Goal: Information Seeking & Learning: Compare options

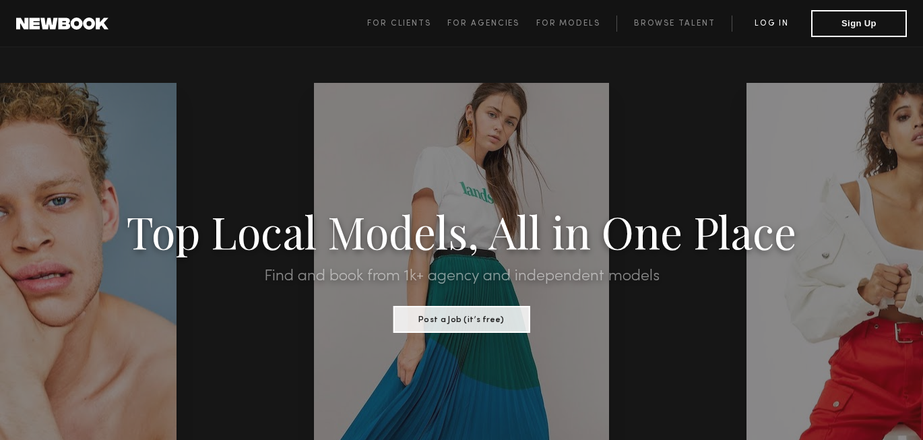
click at [775, 28] on link "Log in" at bounding box center [772, 23] width 80 height 16
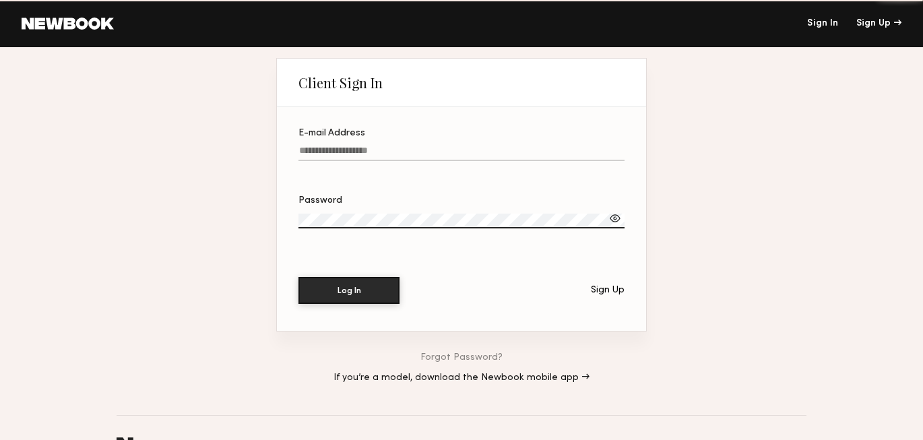
type input "**********"
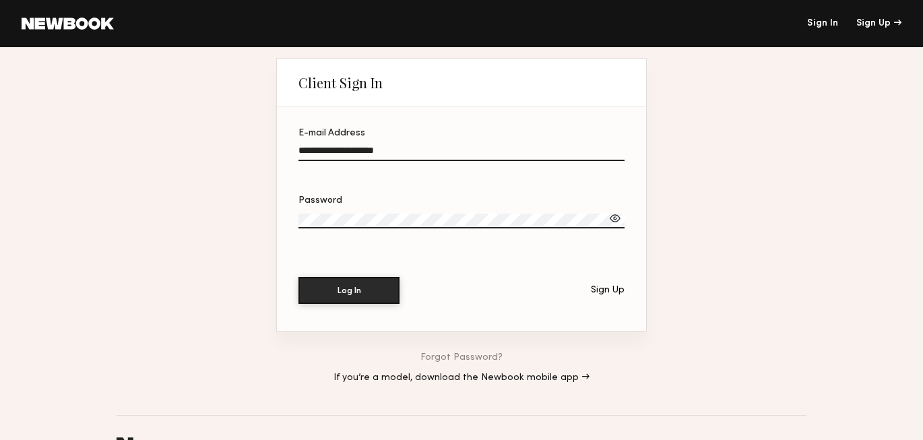
click at [441, 152] on input "**********" at bounding box center [462, 153] width 326 height 15
click at [340, 297] on button "Log In" at bounding box center [349, 289] width 101 height 27
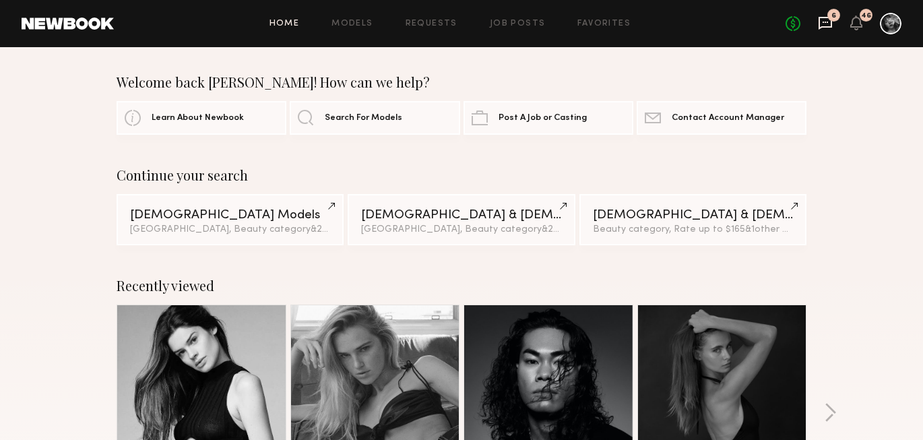
click at [820, 24] on icon at bounding box center [825, 22] width 15 height 15
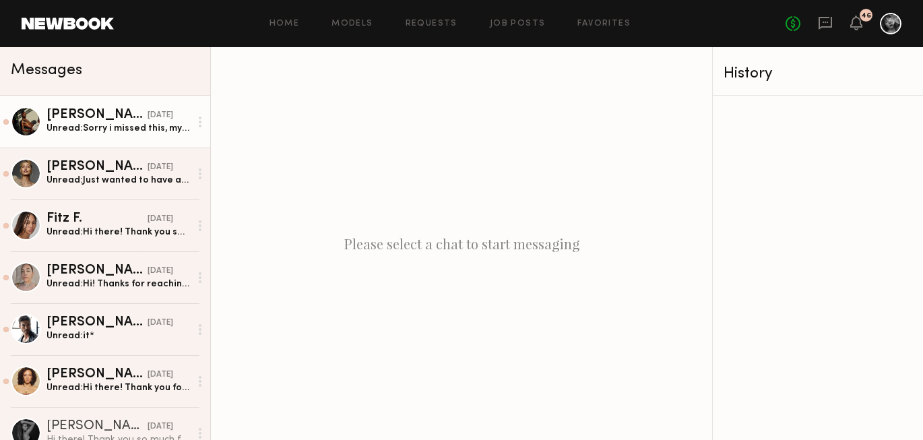
click at [159, 123] on div "Unread: Sorry i missed this, my apologies" at bounding box center [118, 128] width 144 height 13
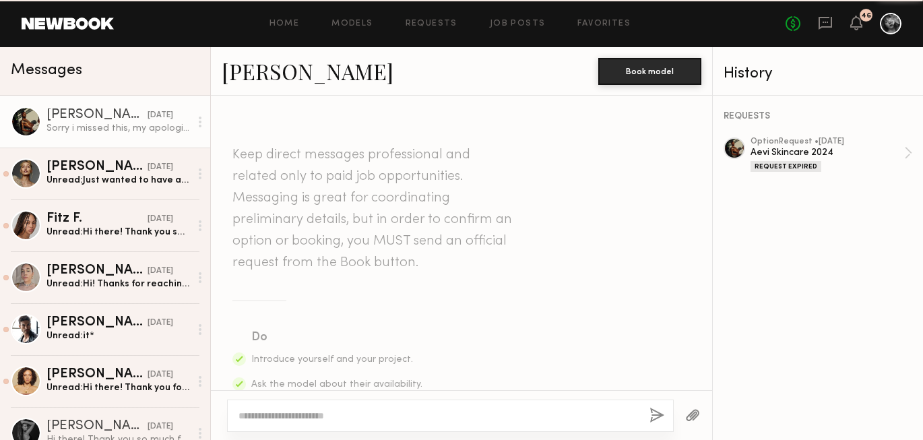
scroll to position [549, 0]
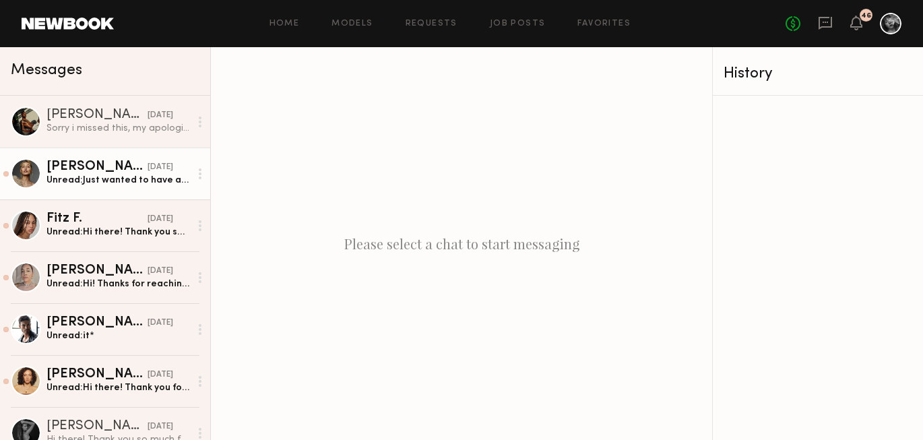
click at [84, 177] on div "Unread: Just wanted to have a heads up if I was confirmed or not as an option s…" at bounding box center [118, 180] width 144 height 13
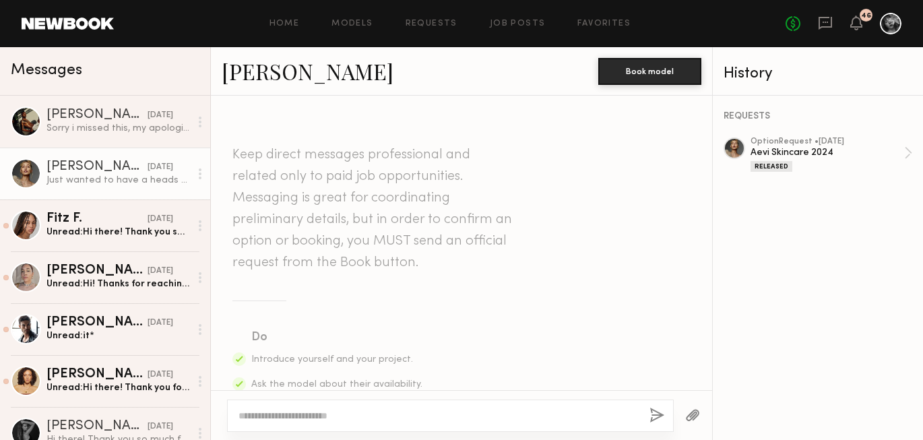
scroll to position [633, 0]
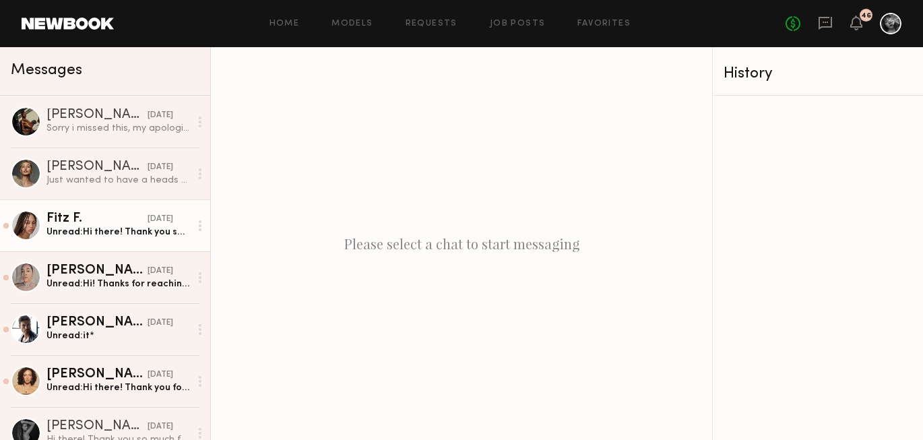
click at [111, 232] on div "Unread: Hi there! Thank you so much for sending the option request for this 4/5…" at bounding box center [118, 232] width 144 height 13
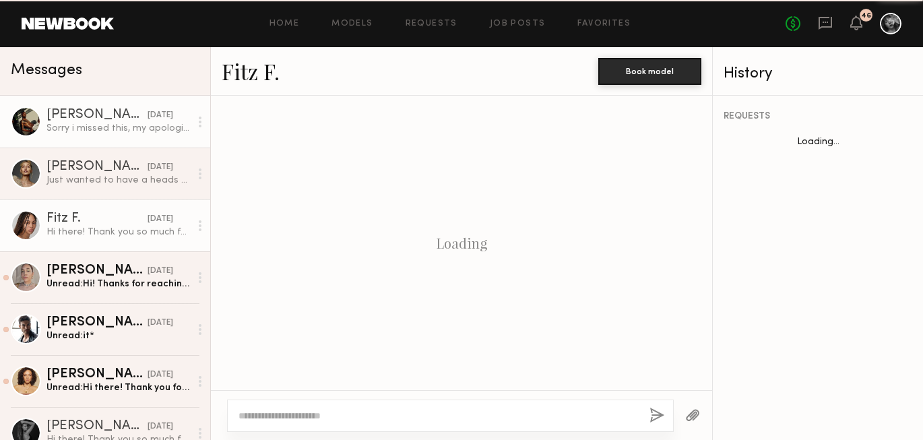
scroll to position [611, 0]
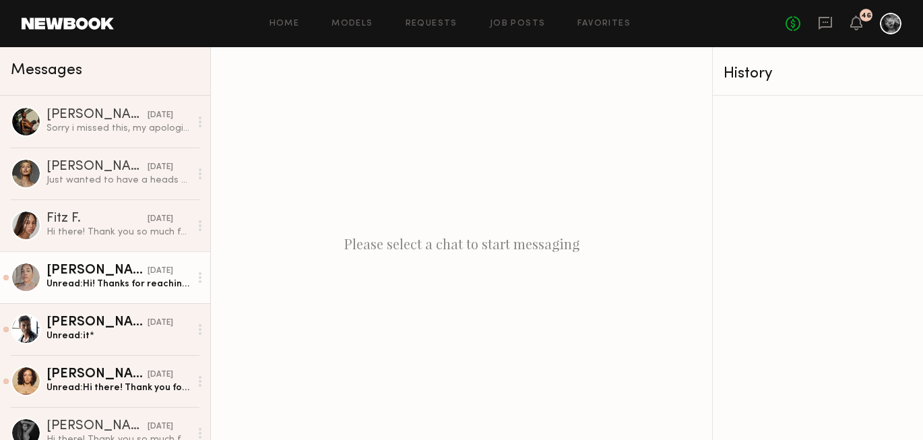
click at [96, 286] on div "Unread: Hi! Thanks for reaching out! I am available on Friday morning. Thank yo…" at bounding box center [118, 284] width 144 height 13
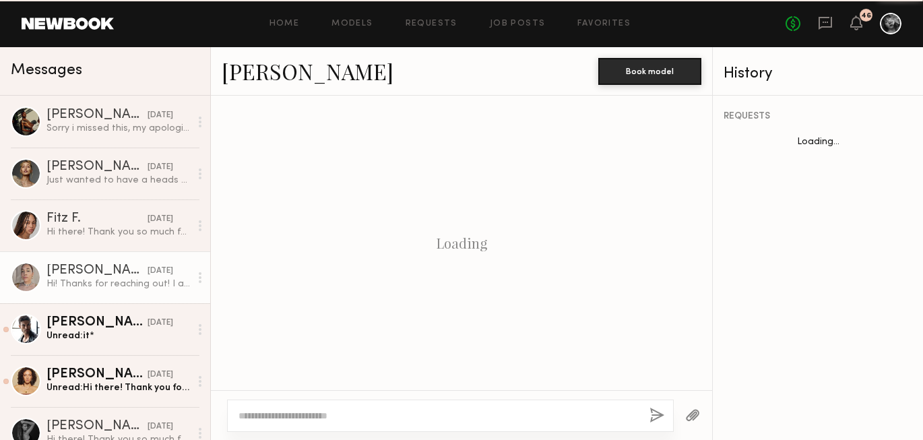
scroll to position [564, 0]
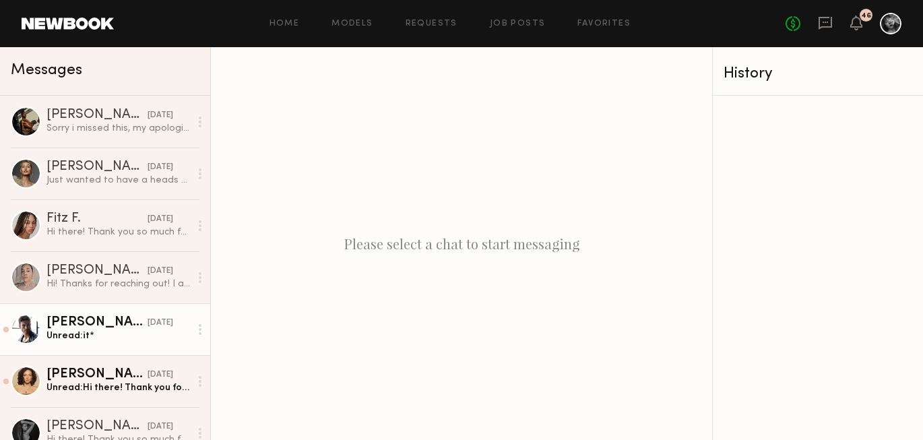
click at [76, 346] on link "Edward M. 04/01/2024 Unread: it*" at bounding box center [105, 329] width 210 height 52
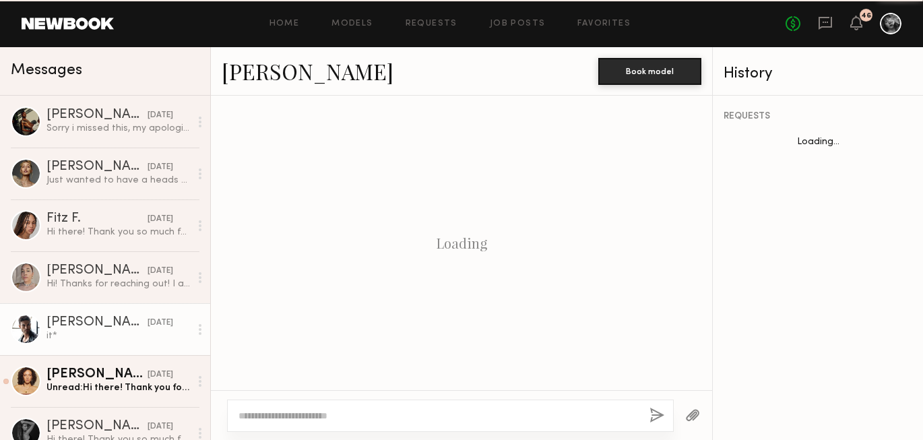
scroll to position [762, 0]
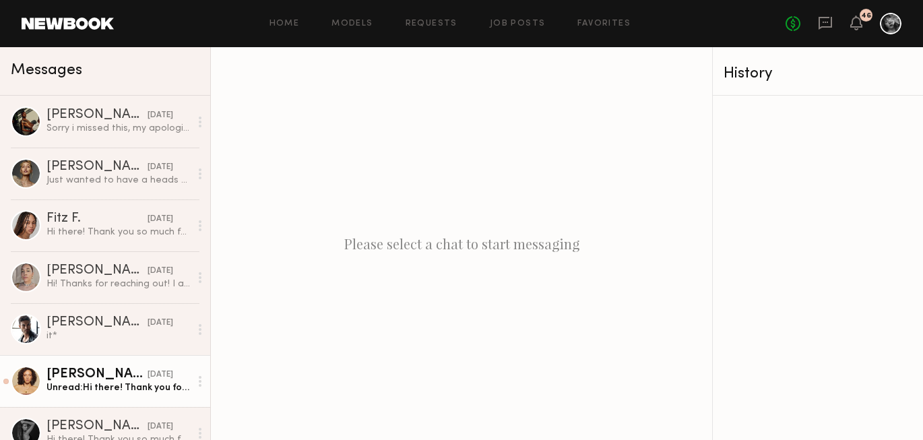
click at [90, 379] on div "Ashley J." at bounding box center [96, 374] width 101 height 13
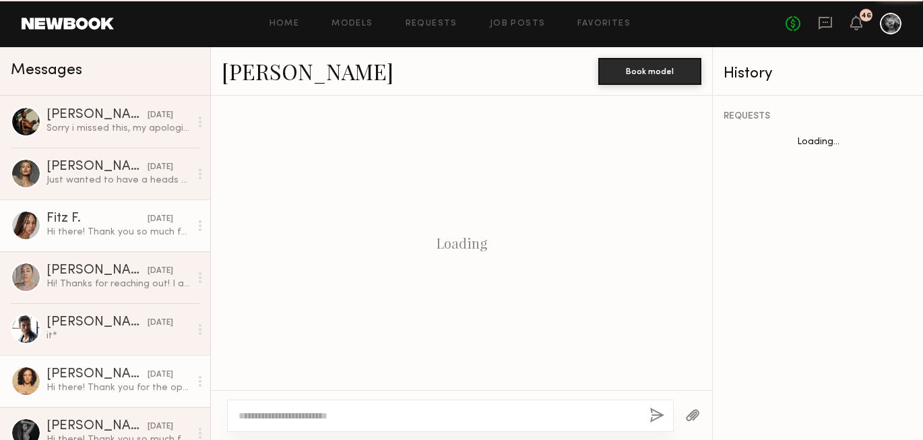
scroll to position [580, 0]
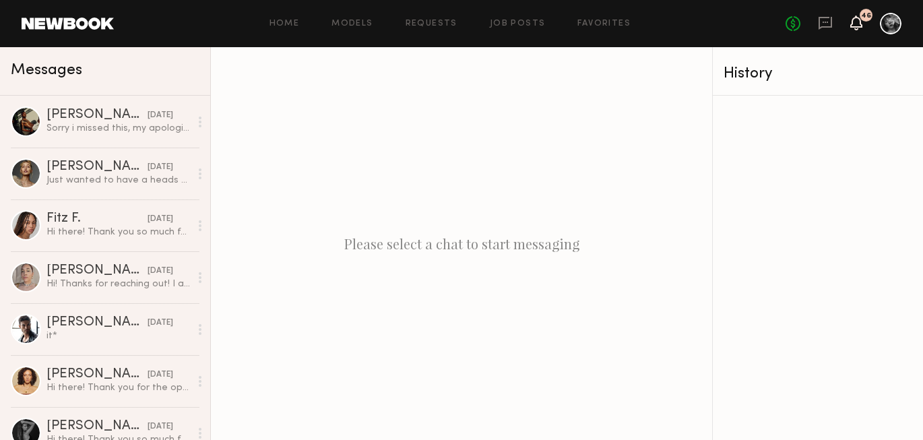
click at [853, 29] on icon at bounding box center [856, 22] width 12 height 15
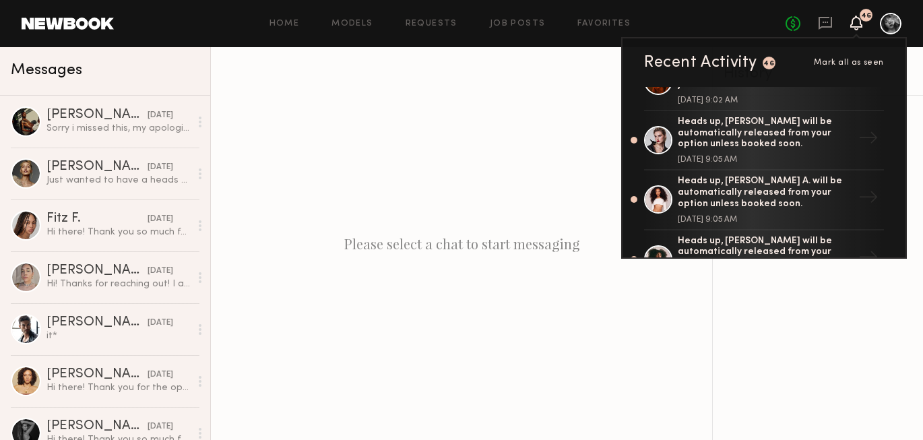
scroll to position [894, 0]
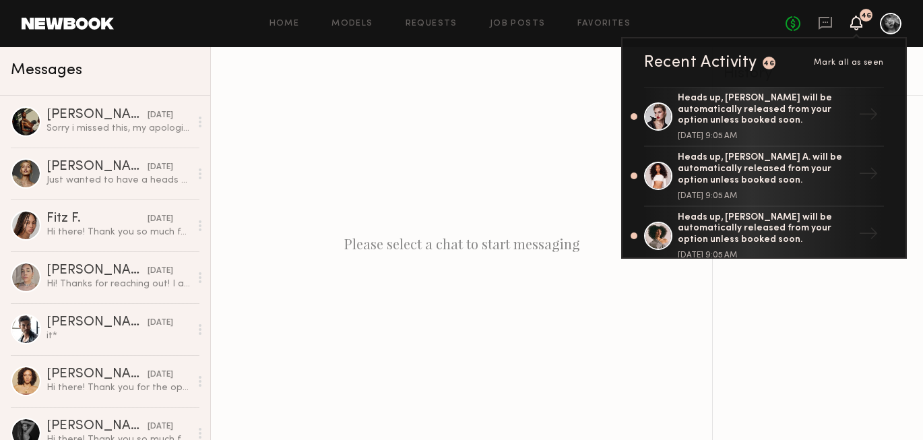
click at [46, 20] on link at bounding box center [68, 24] width 92 height 12
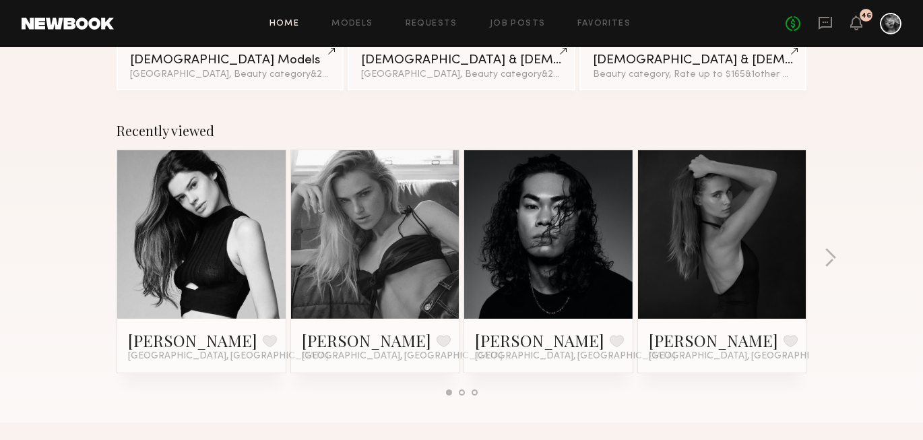
scroll to position [157, 0]
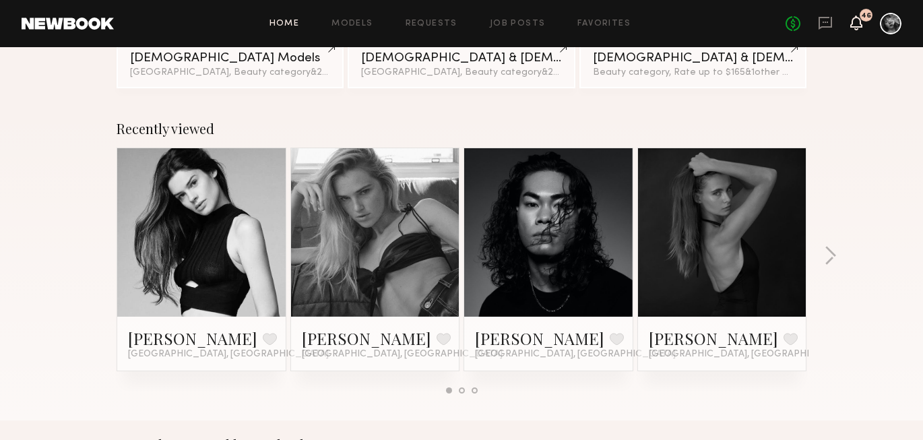
click at [859, 24] on icon at bounding box center [856, 22] width 11 height 9
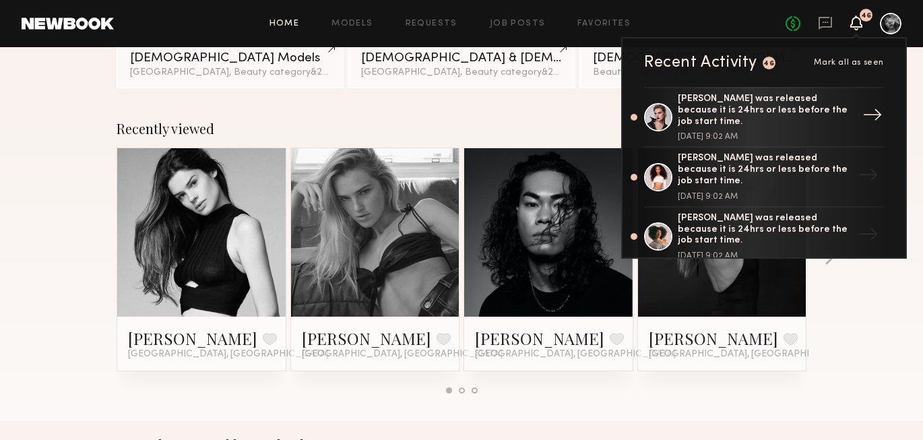
click at [760, 105] on div "Nikki R. was released because it is 24hrs or less before the job start time." at bounding box center [765, 111] width 175 height 34
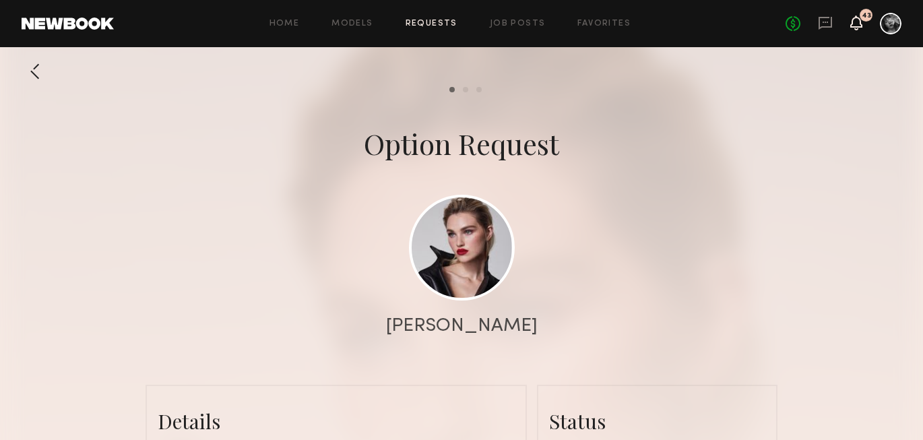
click at [855, 30] on icon at bounding box center [857, 29] width 4 height 2
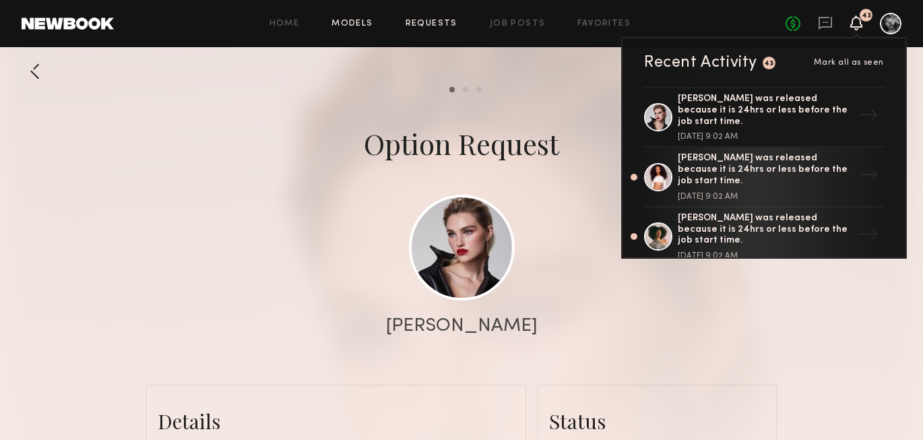
click at [352, 25] on link "Models" at bounding box center [352, 24] width 41 height 9
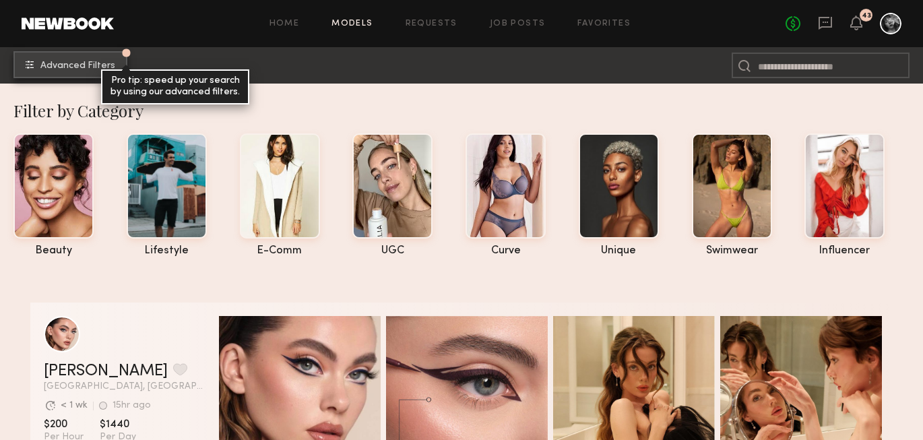
click at [89, 62] on span "Advanced Filters" at bounding box center [77, 65] width 75 height 9
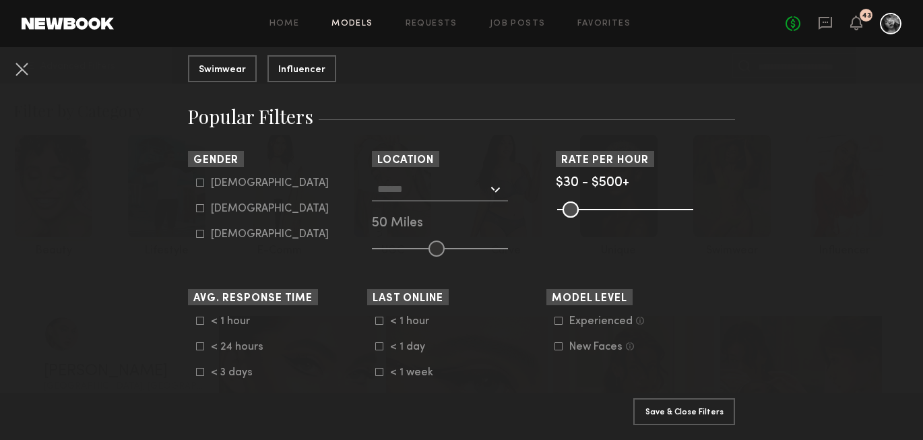
scroll to position [187, 0]
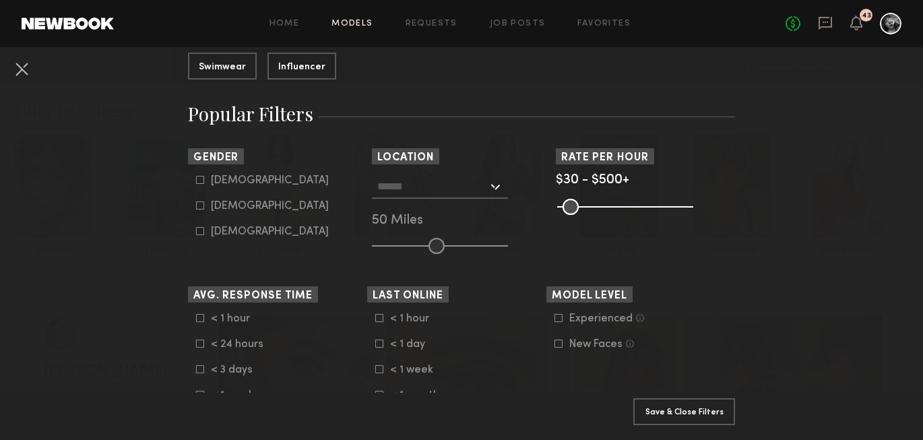
click at [493, 190] on div at bounding box center [440, 187] width 136 height 24
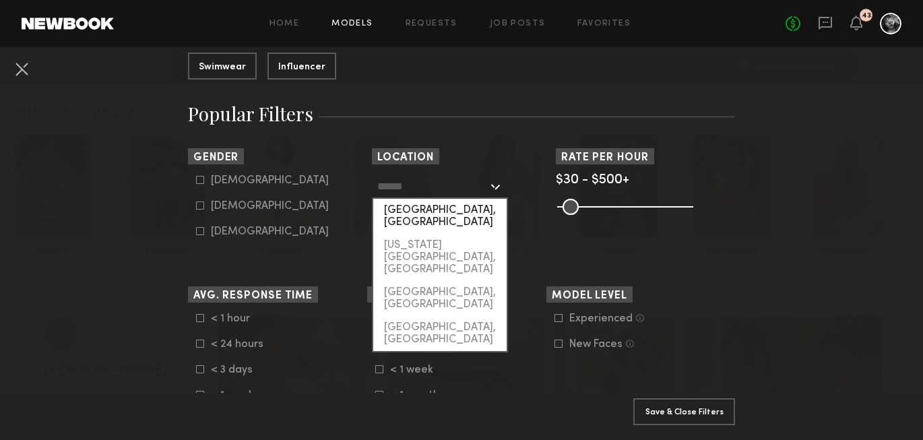
click at [473, 215] on div "[GEOGRAPHIC_DATA], [GEOGRAPHIC_DATA]" at bounding box center [439, 216] width 133 height 35
type input "**********"
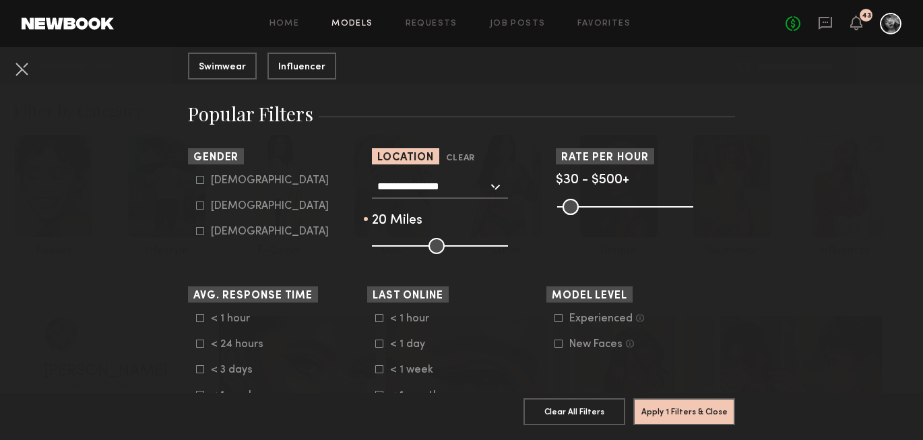
drag, startPoint x: 437, startPoint y: 245, endPoint x: 400, endPoint y: 245, distance: 37.1
type input "**"
click at [400, 245] on input "range" at bounding box center [440, 246] width 136 height 16
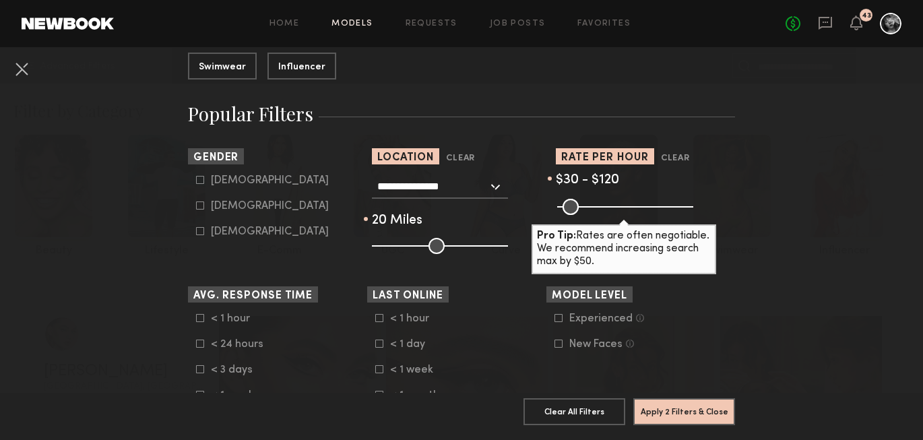
drag, startPoint x: 685, startPoint y: 206, endPoint x: 588, endPoint y: 204, distance: 97.7
type input "***"
click at [588, 204] on input "range" at bounding box center [625, 207] width 136 height 16
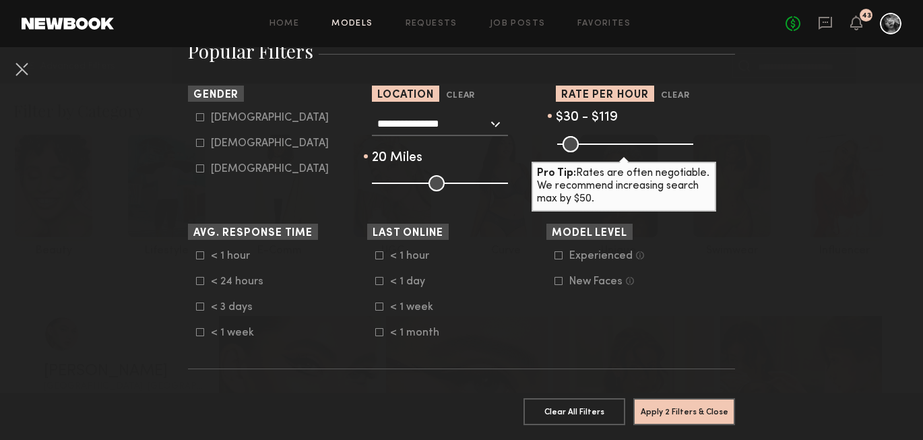
scroll to position [268, 0]
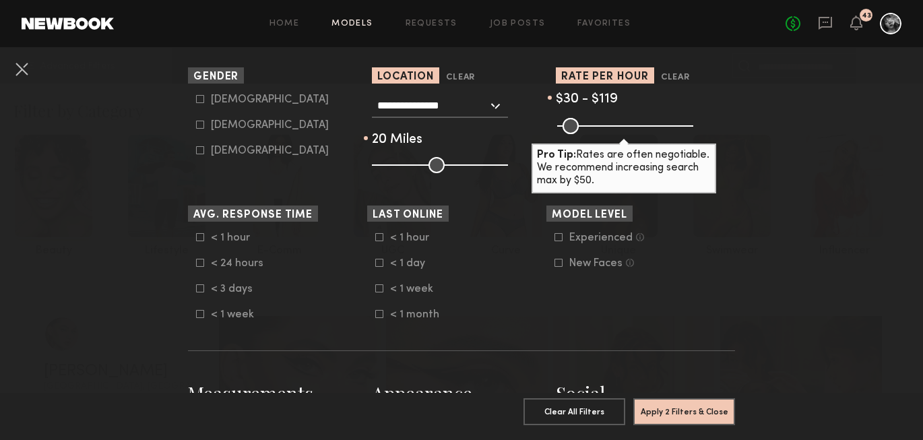
click at [379, 292] on icon at bounding box center [379, 288] width 8 height 8
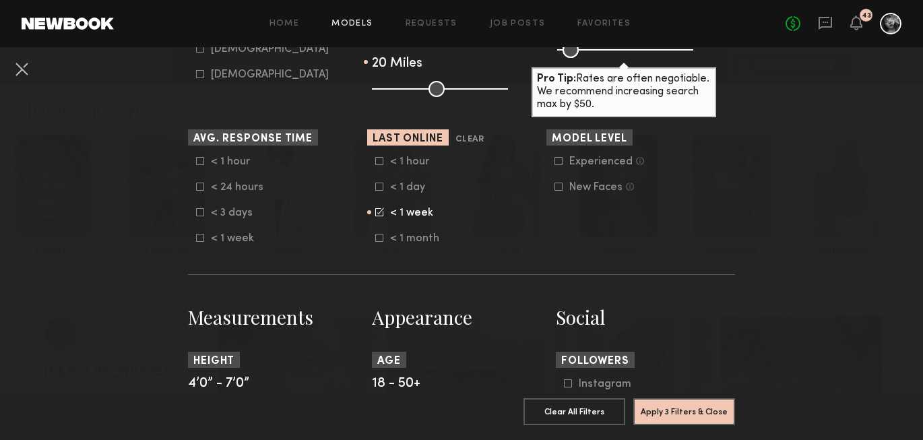
scroll to position [360, 0]
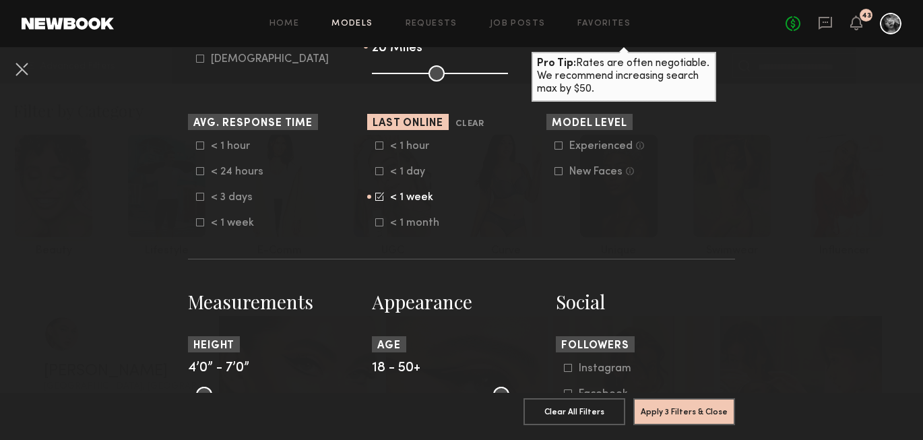
click at [200, 201] on icon at bounding box center [200, 197] width 8 height 8
click at [200, 199] on icon at bounding box center [201, 195] width 7 height 7
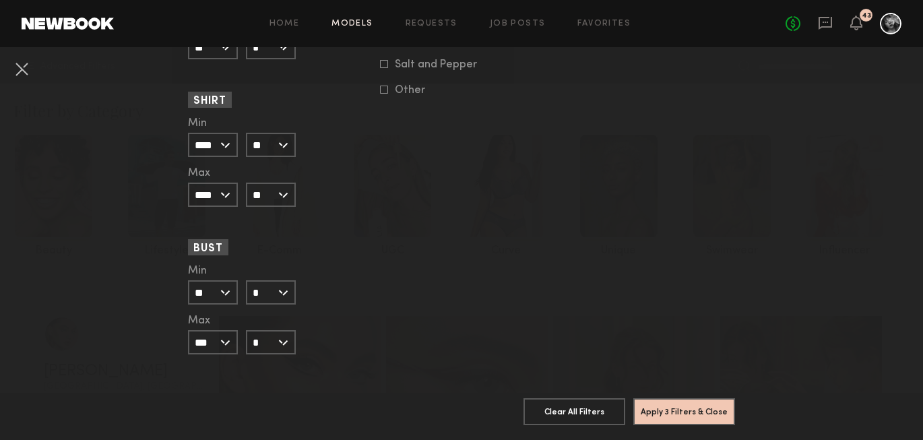
scroll to position [1353, 0]
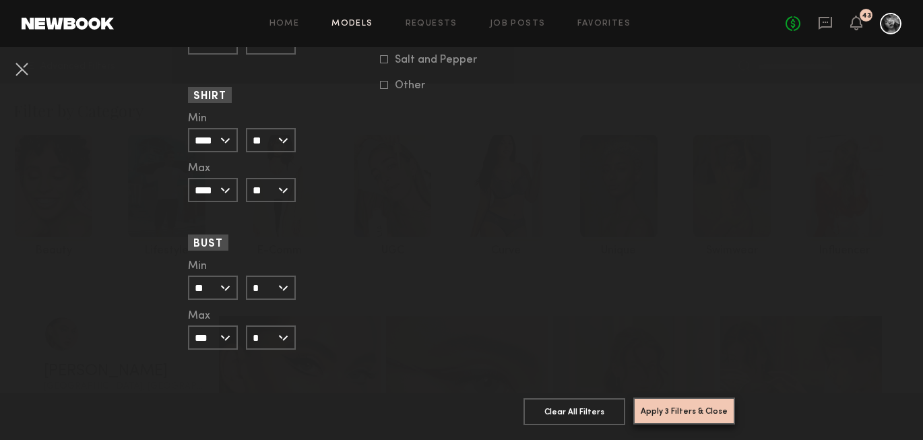
click at [663, 410] on button "Apply 3 Filters & Close" at bounding box center [684, 411] width 102 height 27
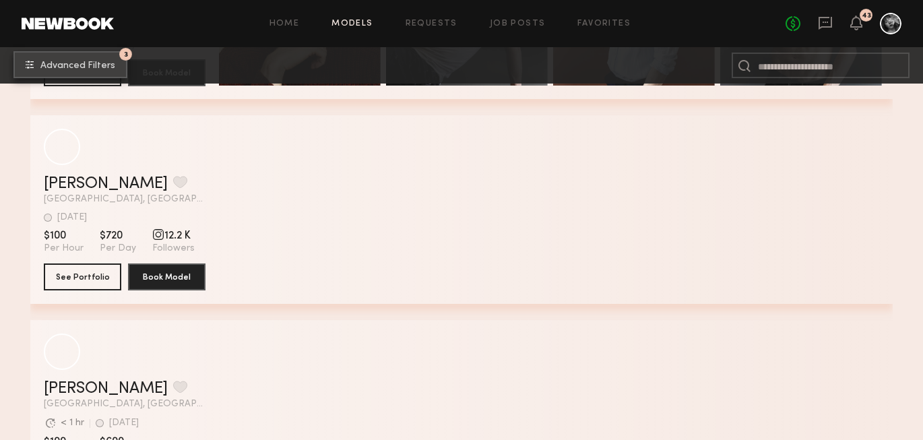
scroll to position [5132, 0]
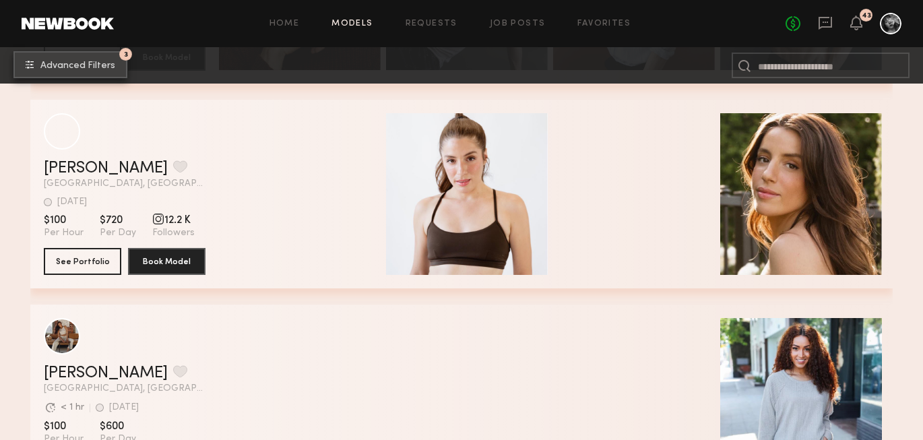
click at [115, 65] on button "3 Advanced Filters" at bounding box center [70, 64] width 114 height 27
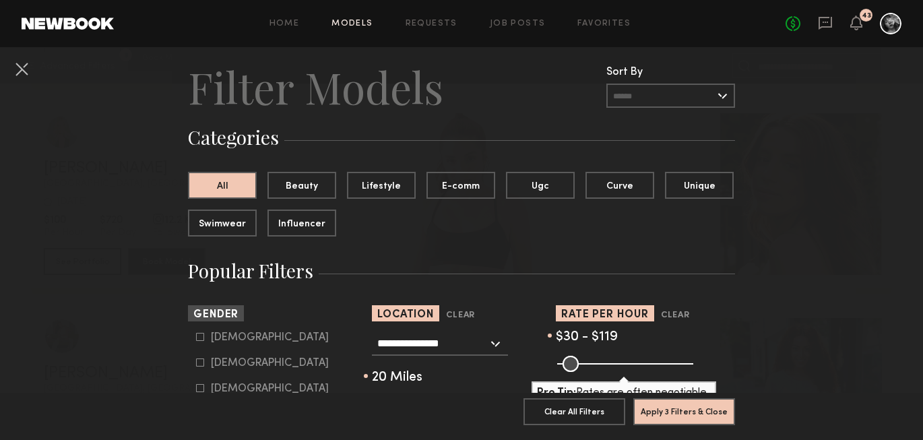
scroll to position [31, 0]
click at [228, 365] on div "Female" at bounding box center [270, 363] width 118 height 8
type input "**"
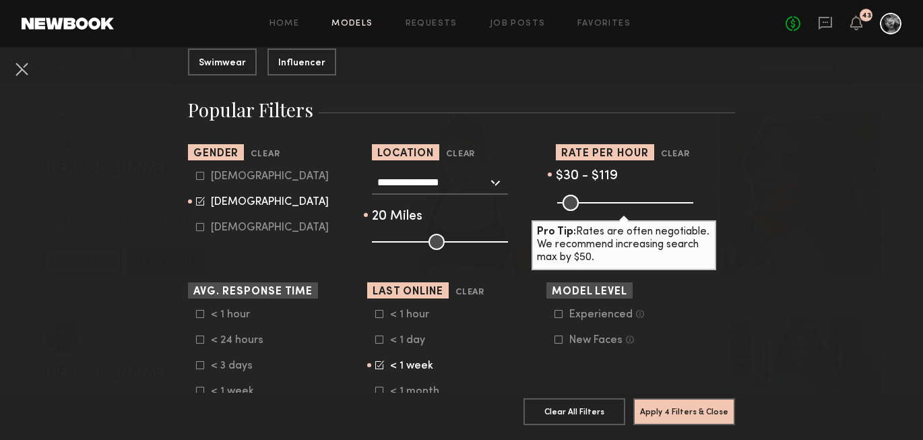
scroll to position [226, 0]
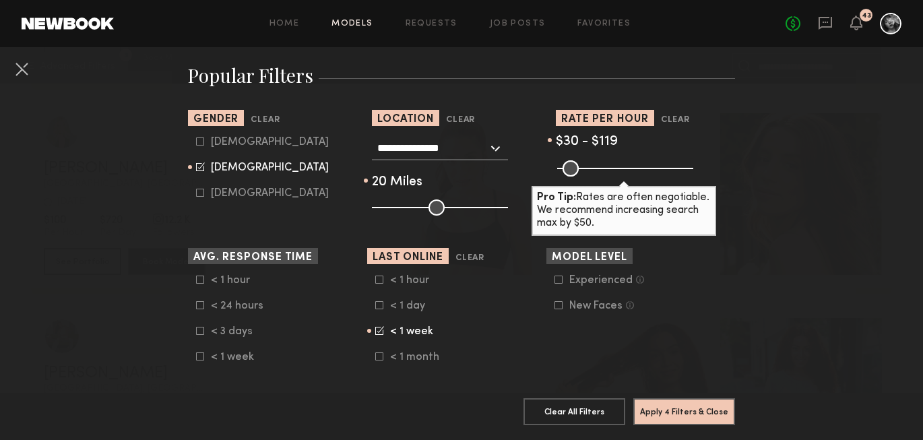
click at [608, 310] on div "New Faces" at bounding box center [595, 306] width 53 height 8
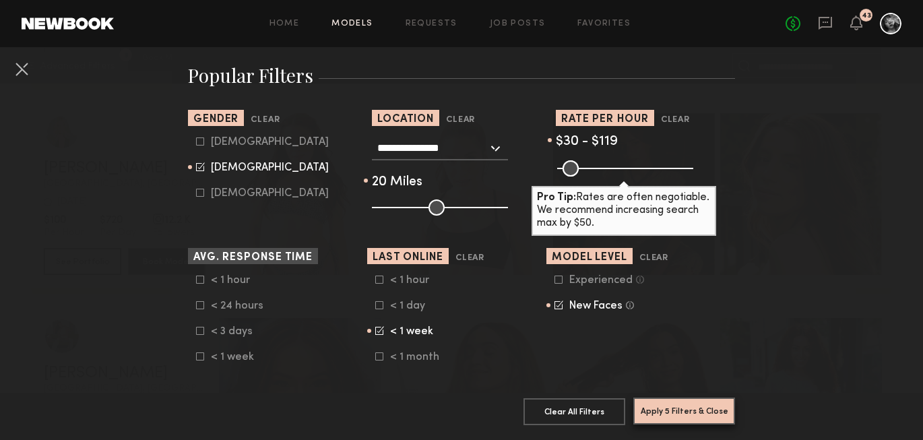
click at [675, 421] on button "Apply 5 Filters & Close" at bounding box center [684, 411] width 102 height 27
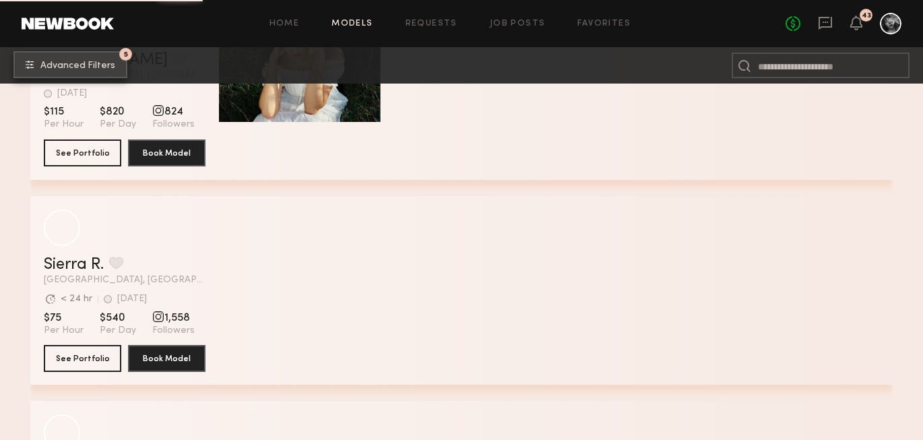
scroll to position [1845, 0]
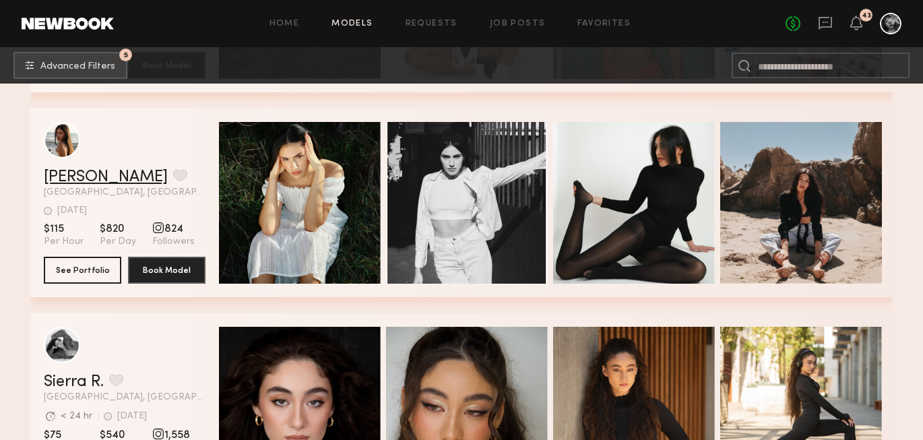
click at [101, 175] on link "Izabella H." at bounding box center [106, 177] width 124 height 16
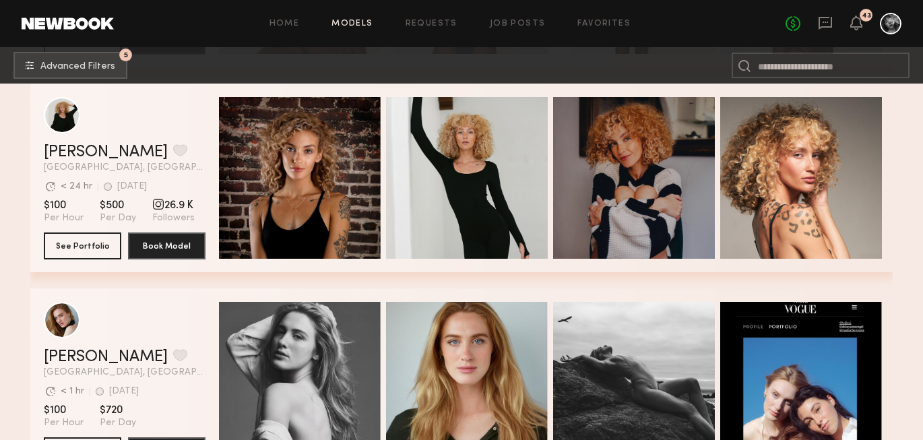
scroll to position [5559, 0]
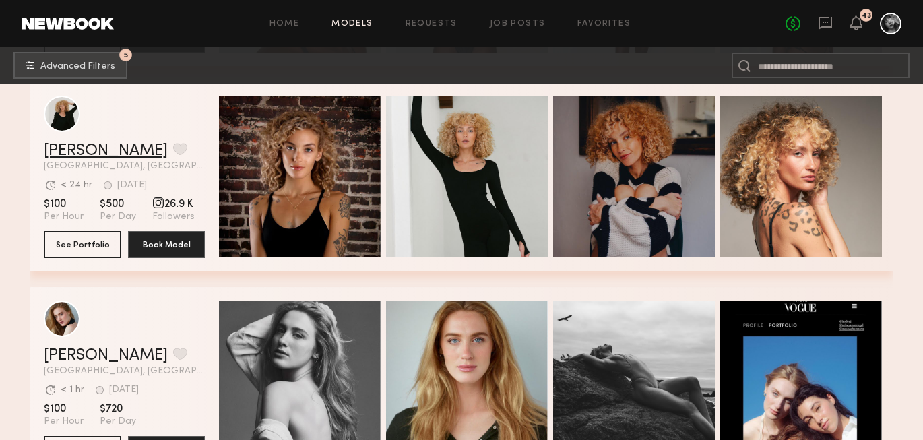
click at [80, 148] on link "Bailey C." at bounding box center [106, 151] width 124 height 16
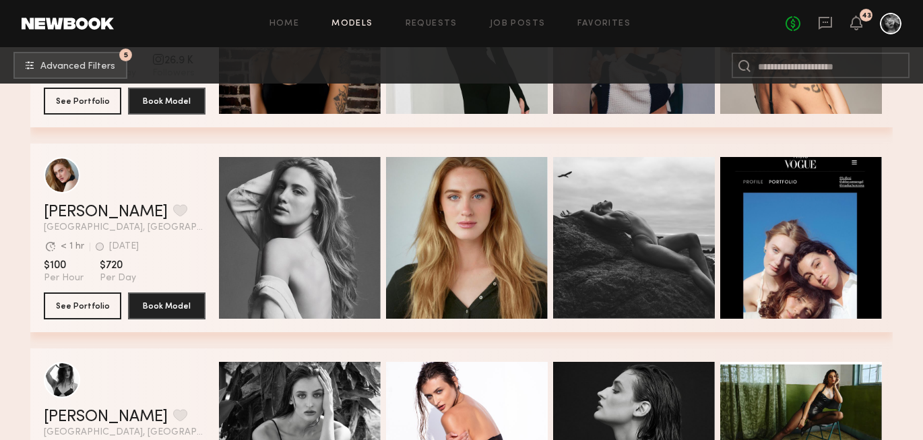
scroll to position [5730, 0]
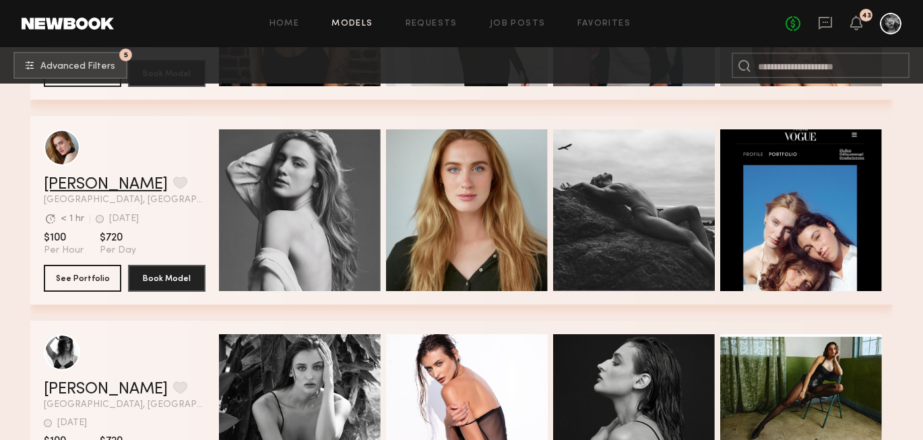
click at [73, 184] on link "Holley J." at bounding box center [106, 185] width 124 height 16
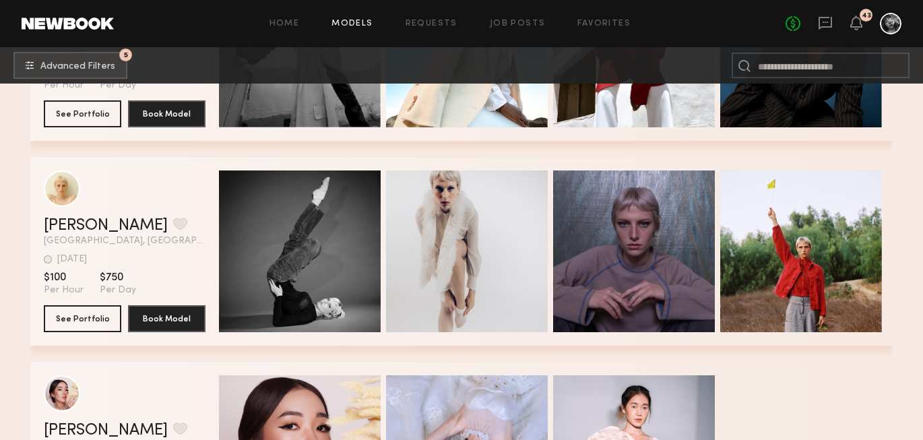
scroll to position [10811, 0]
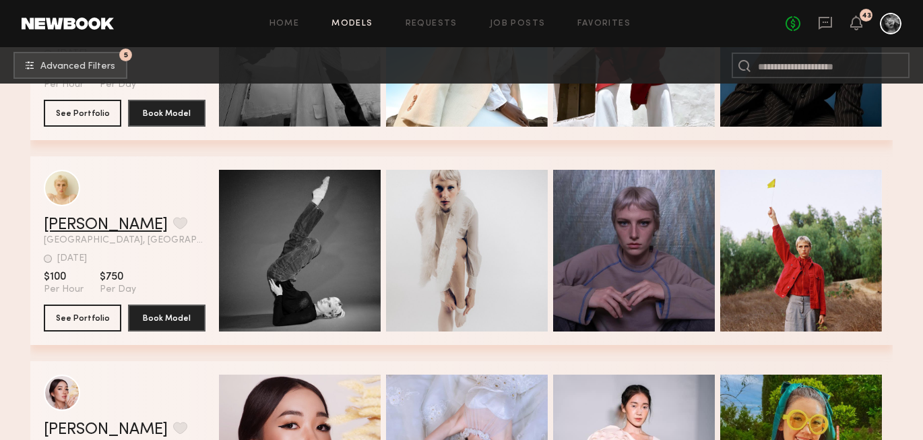
click at [59, 222] on link "Hollis H." at bounding box center [106, 225] width 124 height 16
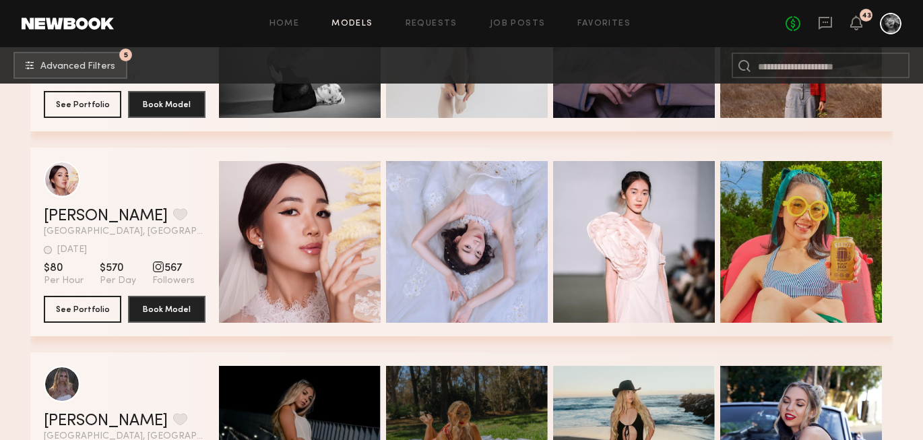
scroll to position [11037, 0]
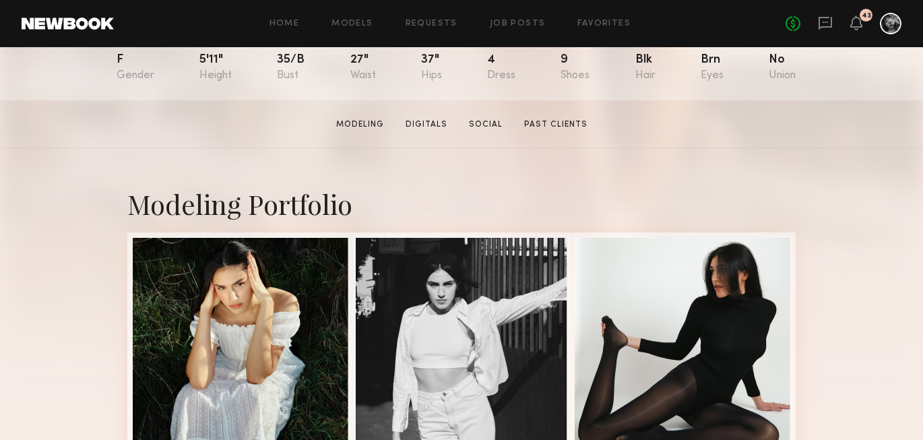
scroll to position [161, 0]
click at [493, 125] on link "Social" at bounding box center [486, 124] width 44 height 12
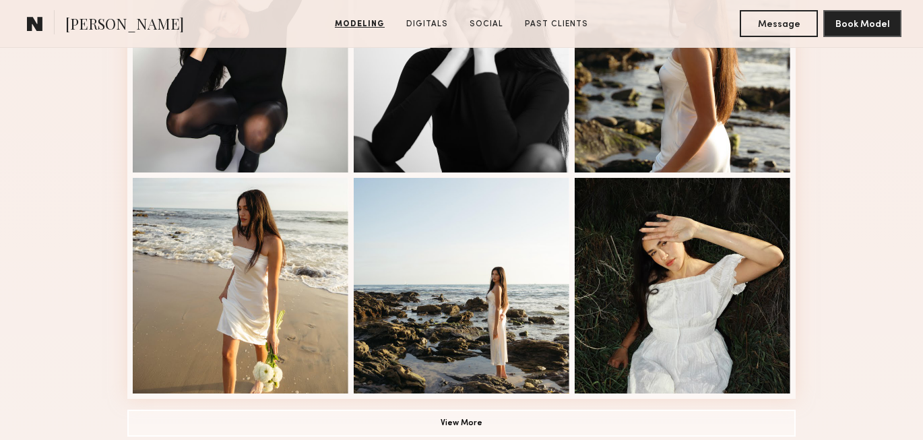
scroll to position [890, 0]
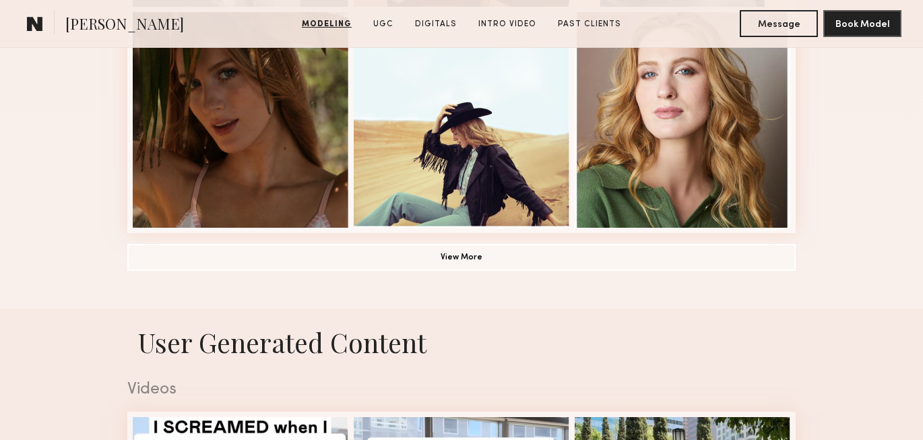
scroll to position [1041, 0]
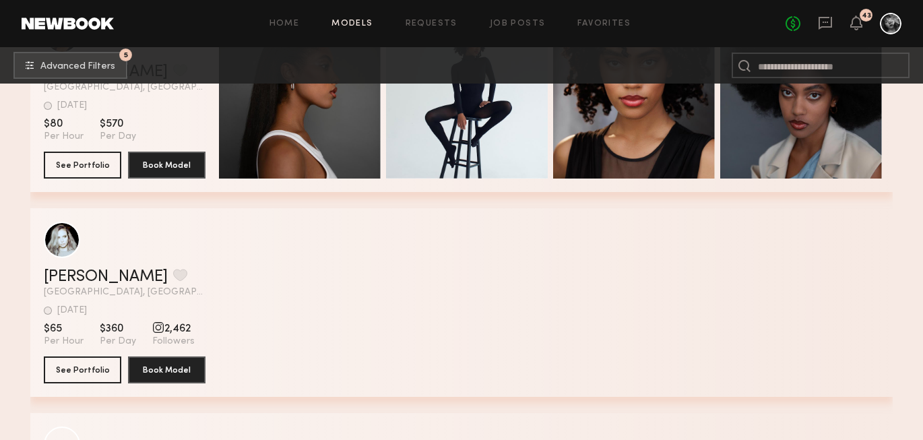
scroll to position [20434, 0]
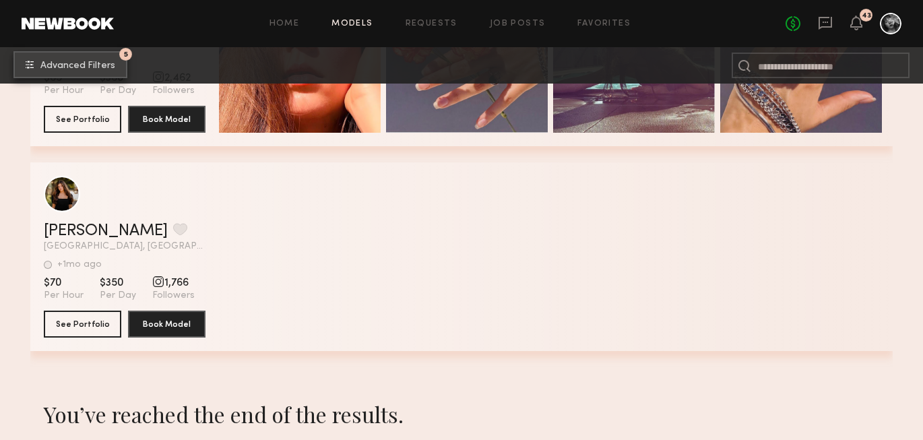
click at [94, 68] on span "Advanced Filters" at bounding box center [77, 65] width 75 height 9
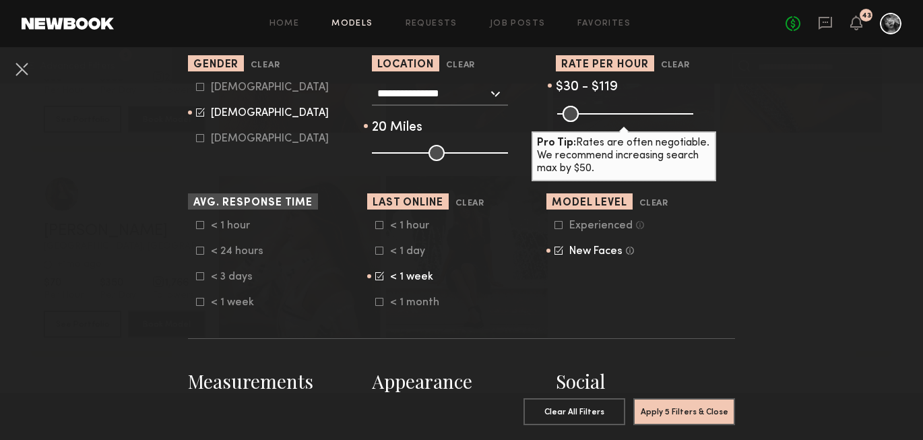
scroll to position [295, 0]
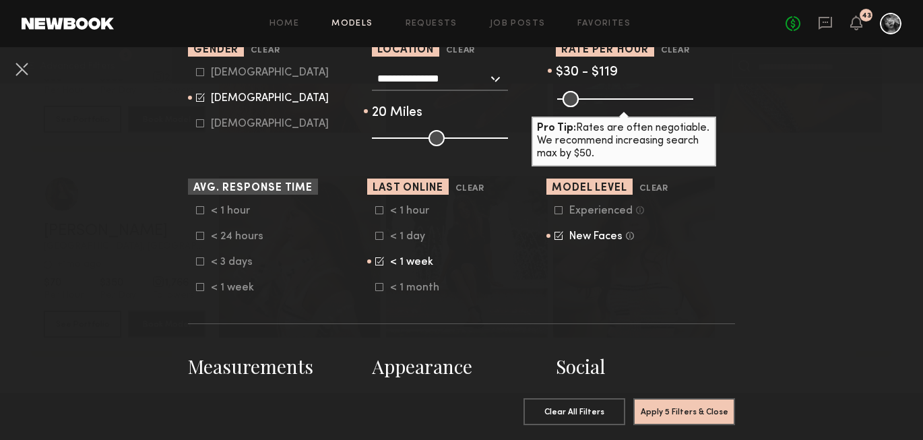
click at [556, 240] on icon at bounding box center [559, 235] width 9 height 9
click at [558, 212] on icon at bounding box center [559, 210] width 8 height 8
click at [688, 414] on button "Apply 5 Filters & Close" at bounding box center [684, 411] width 102 height 27
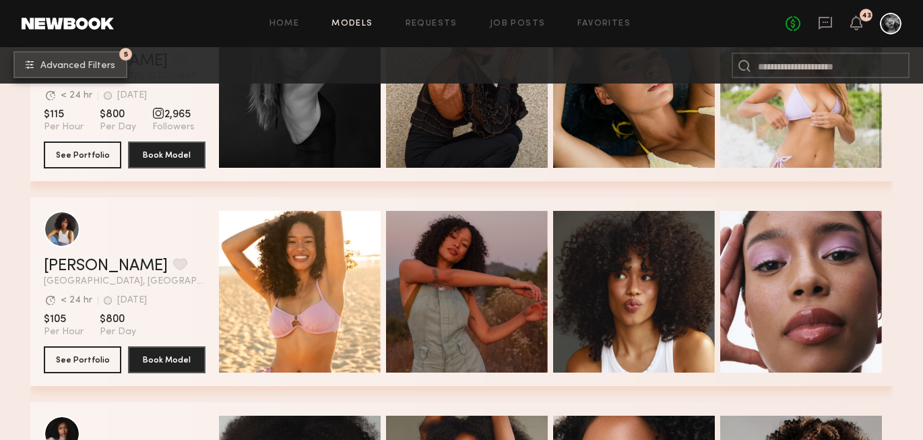
scroll to position [5039, 0]
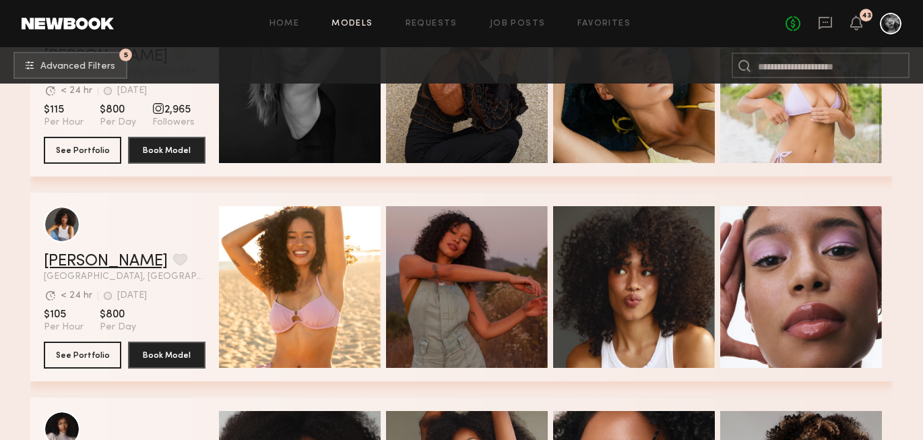
click at [63, 257] on link "[PERSON_NAME]" at bounding box center [106, 261] width 124 height 16
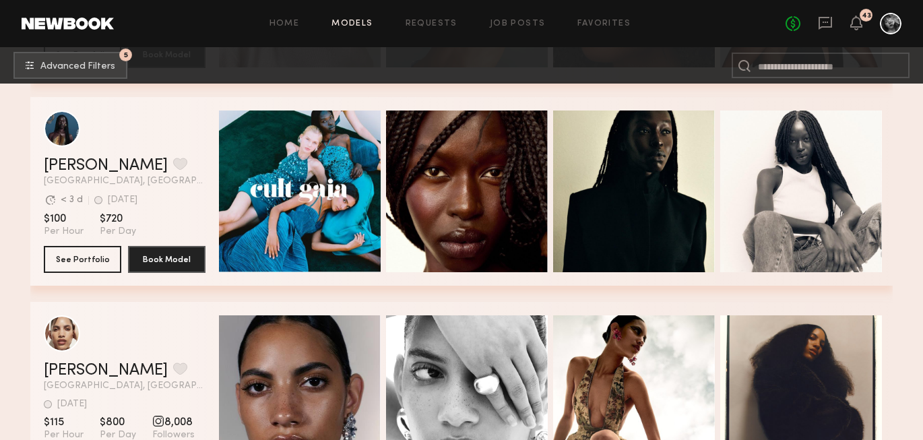
scroll to position [5517, 0]
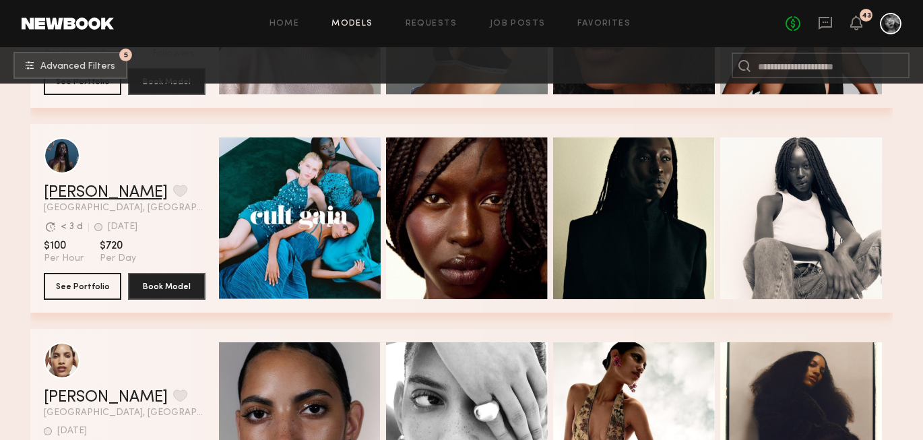
click at [94, 192] on link "Nyawuta C." at bounding box center [106, 193] width 124 height 16
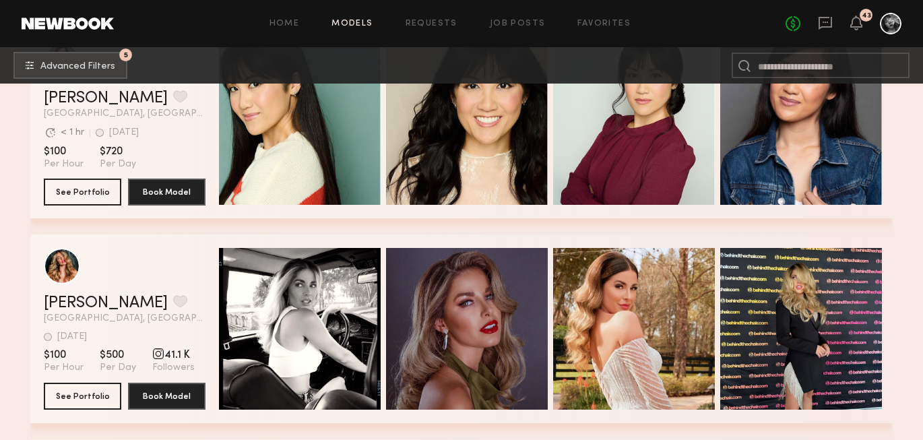
scroll to position [7774, 0]
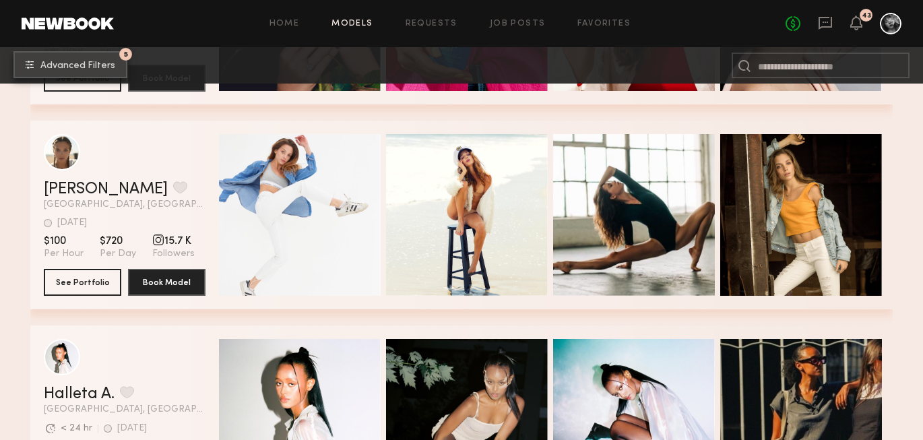
click at [77, 67] on span "Advanced Filters" at bounding box center [77, 65] width 75 height 9
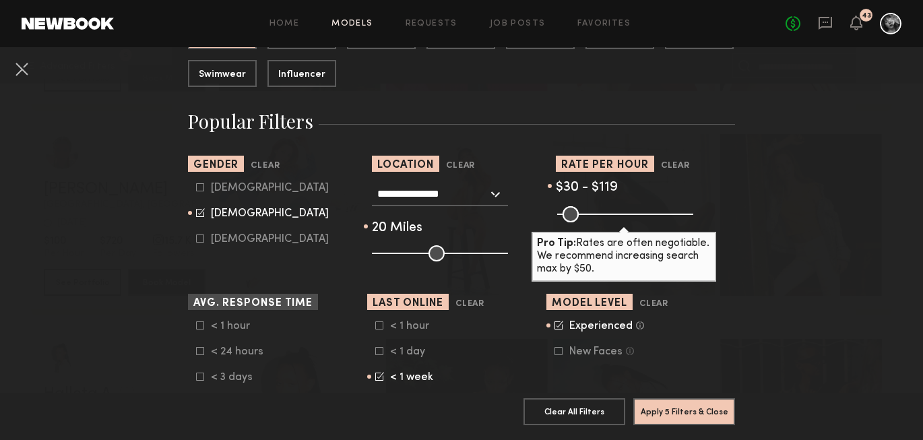
scroll to position [192, 0]
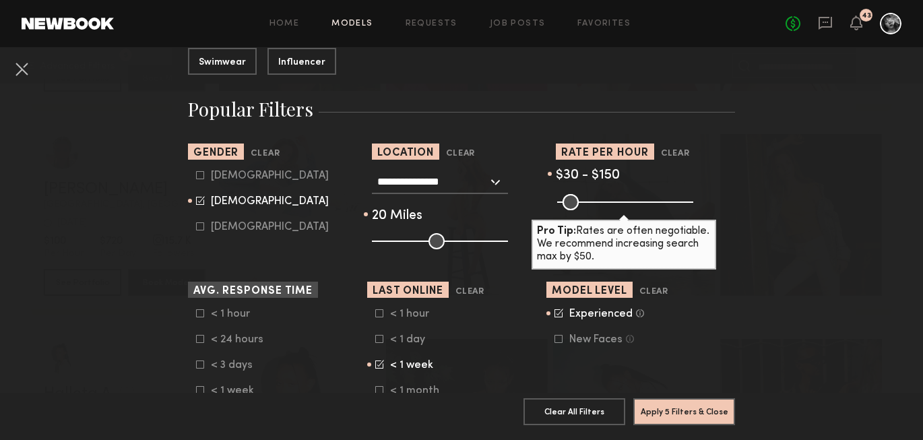
drag, startPoint x: 586, startPoint y: 202, endPoint x: 596, endPoint y: 204, distance: 9.6
type input "***"
click at [596, 204] on input "range" at bounding box center [625, 202] width 136 height 16
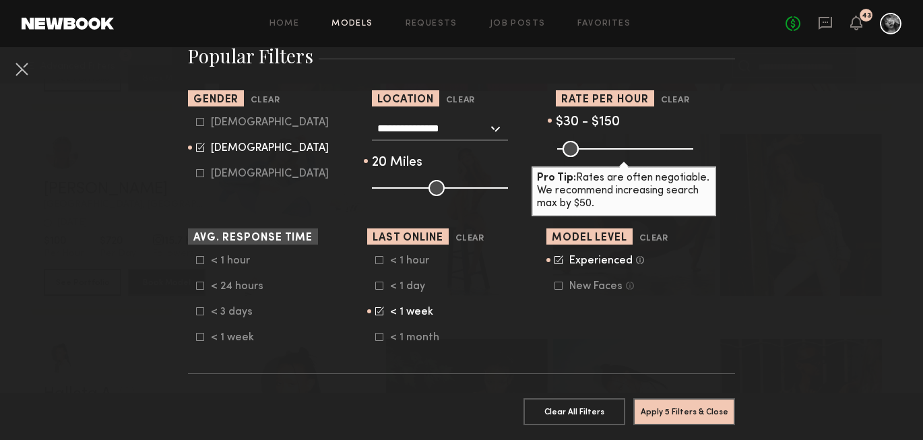
scroll to position [266, 0]
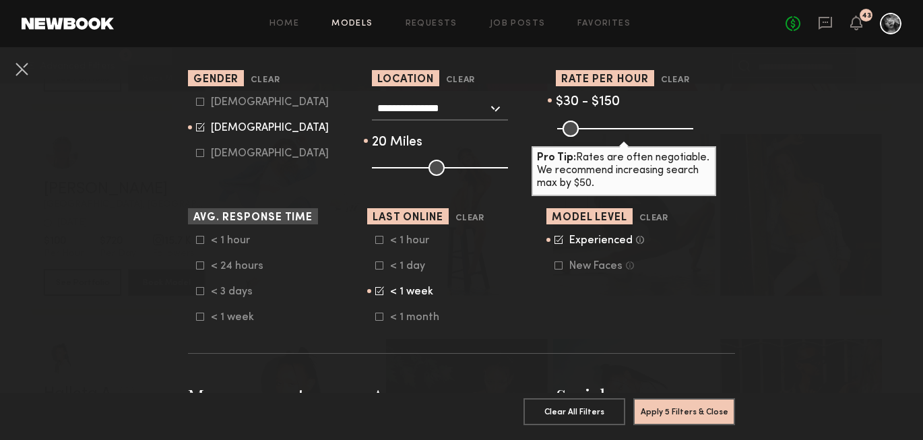
click at [379, 295] on icon at bounding box center [379, 290] width 9 height 9
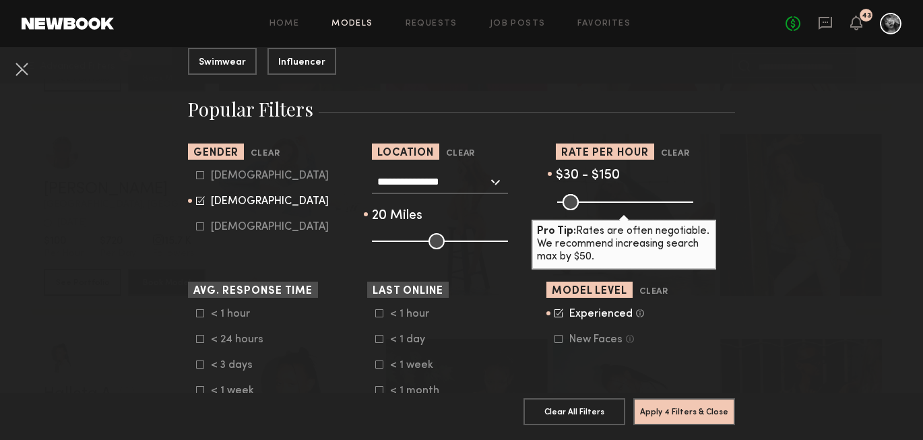
scroll to position [191, 0]
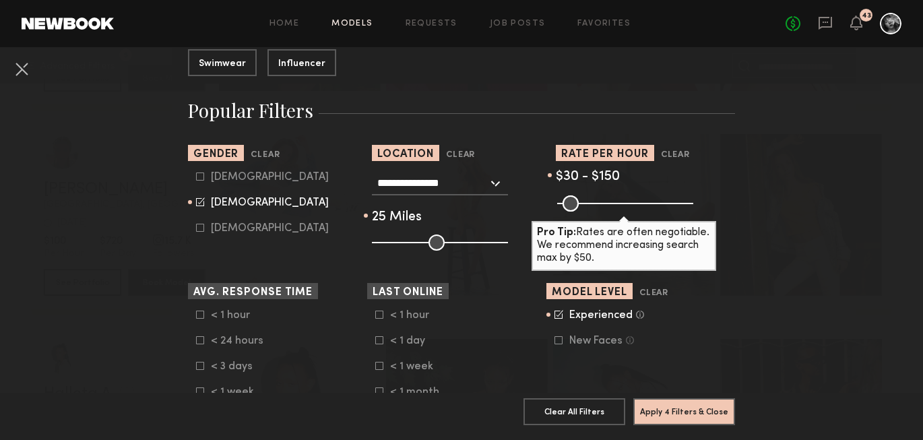
type input "**"
click at [404, 241] on input "range" at bounding box center [440, 243] width 136 height 16
click at [694, 415] on button "Apply 4 Filters & Close" at bounding box center [684, 411] width 102 height 27
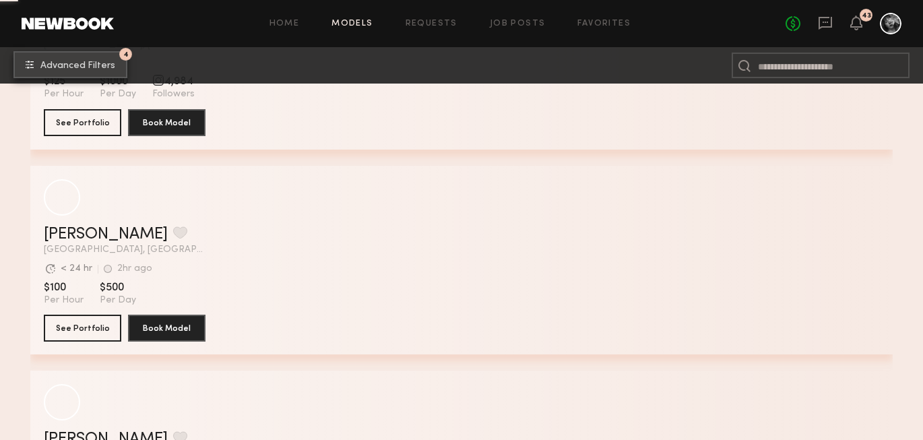
scroll to position [4250, 0]
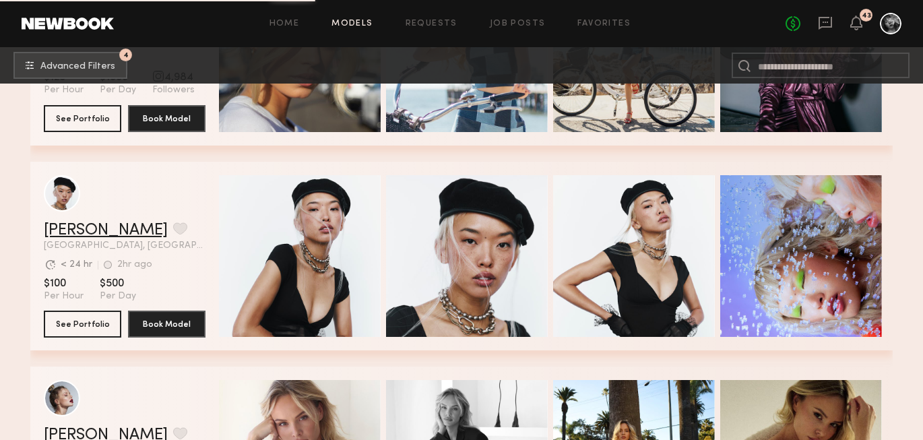
click at [88, 228] on link "Angel L." at bounding box center [106, 230] width 124 height 16
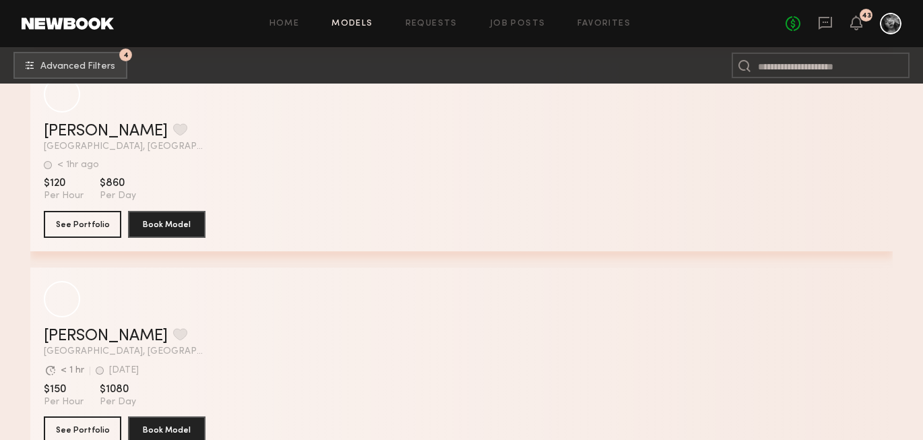
scroll to position [6358, 0]
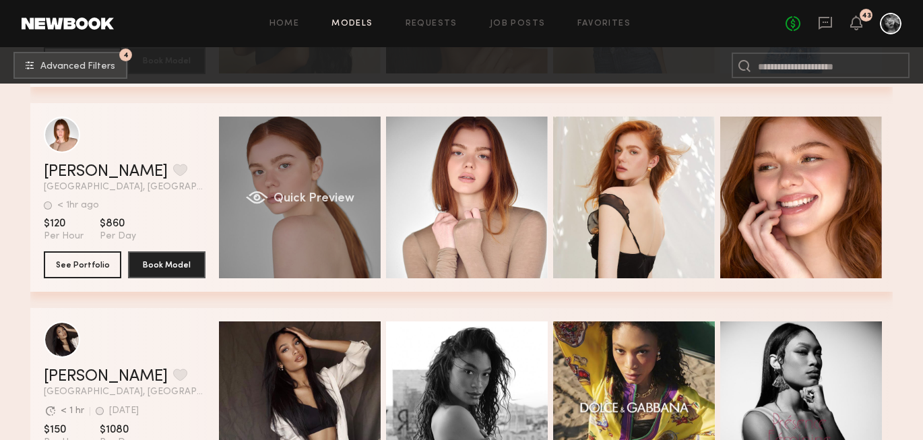
click at [297, 237] on div "Quick Preview" at bounding box center [300, 198] width 162 height 162
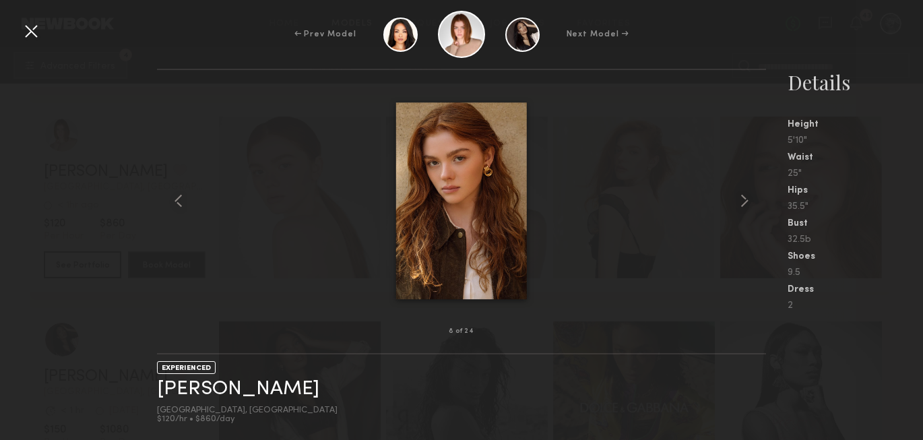
click at [37, 34] on div at bounding box center [31, 31] width 22 height 22
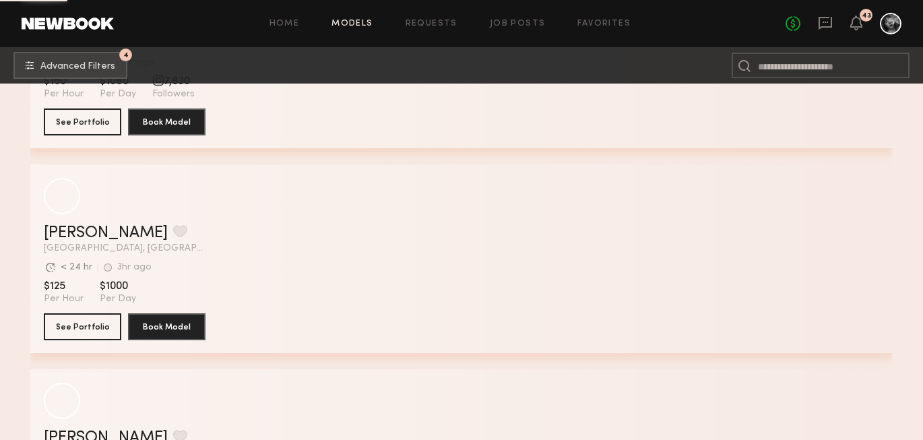
scroll to position [9184, 0]
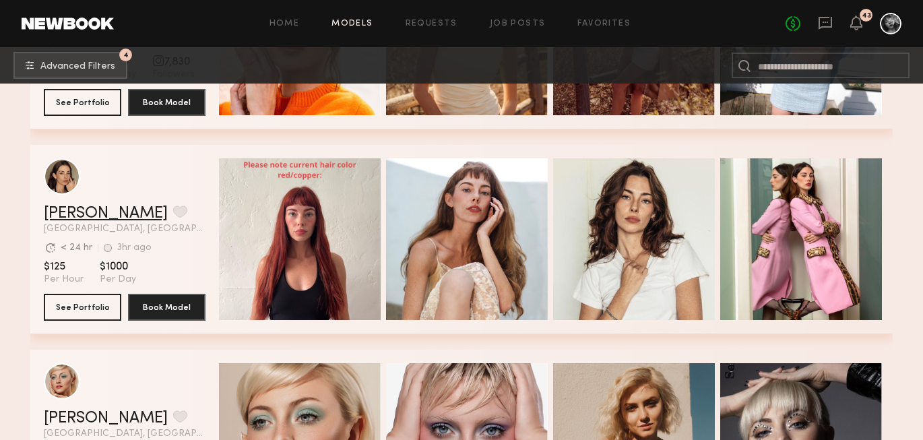
click at [69, 217] on link "Liv Y." at bounding box center [106, 214] width 124 height 16
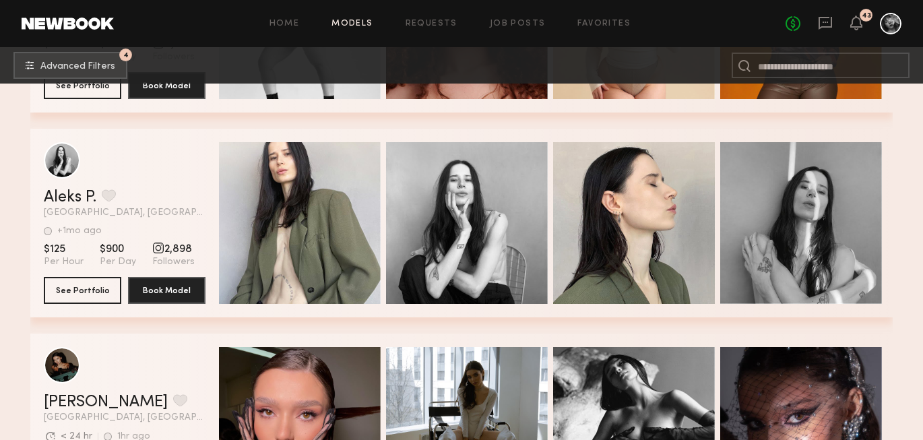
scroll to position [21903, 0]
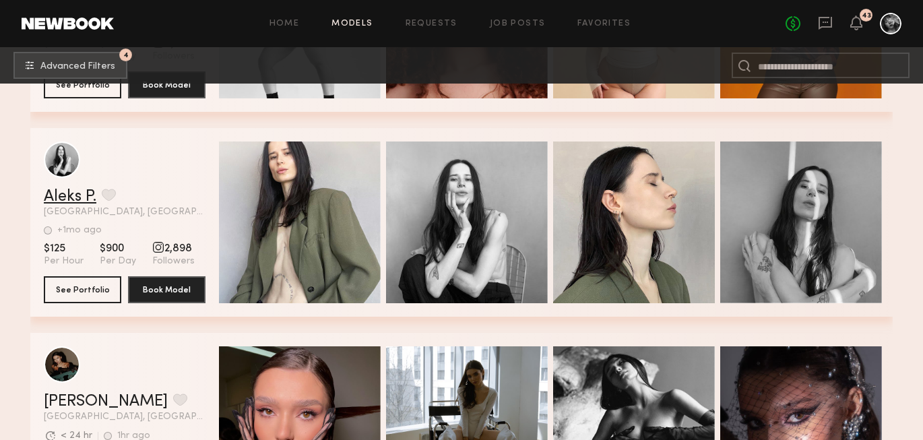
click at [85, 201] on link "Aleks P." at bounding box center [70, 197] width 53 height 16
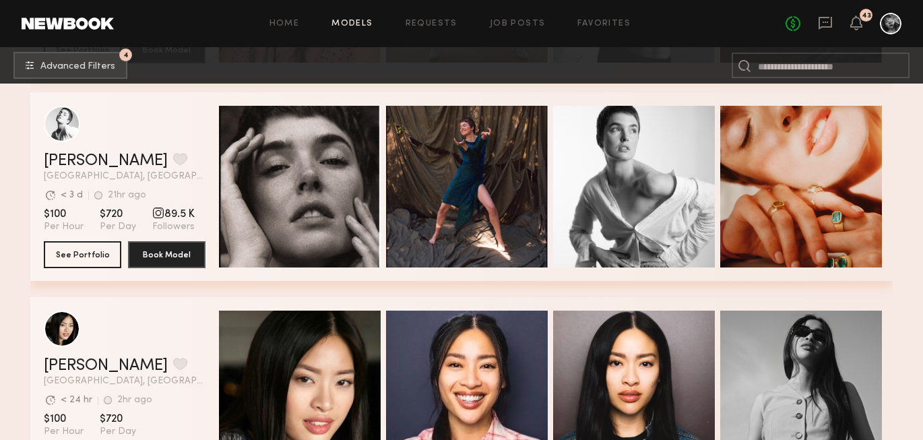
scroll to position [22356, 0]
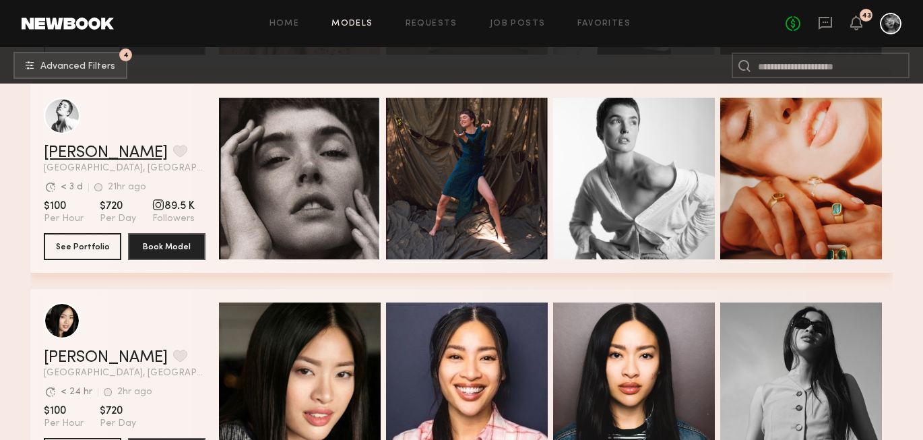
click at [57, 149] on link "Jessica W." at bounding box center [106, 153] width 124 height 16
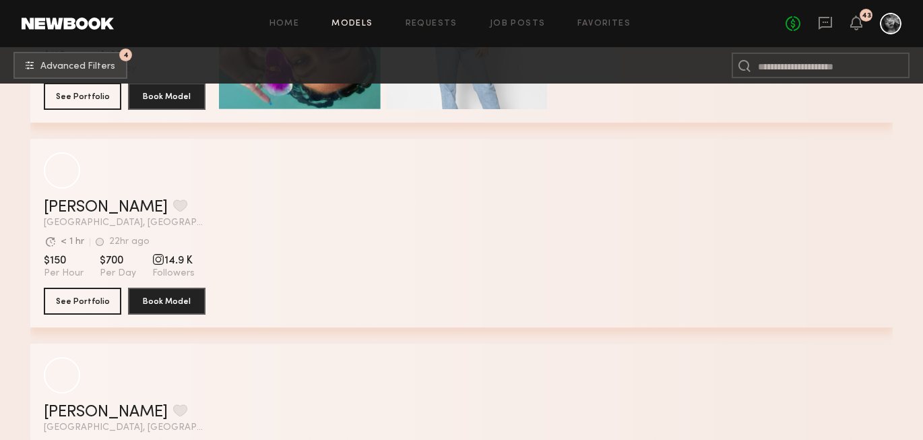
scroll to position [29885, 0]
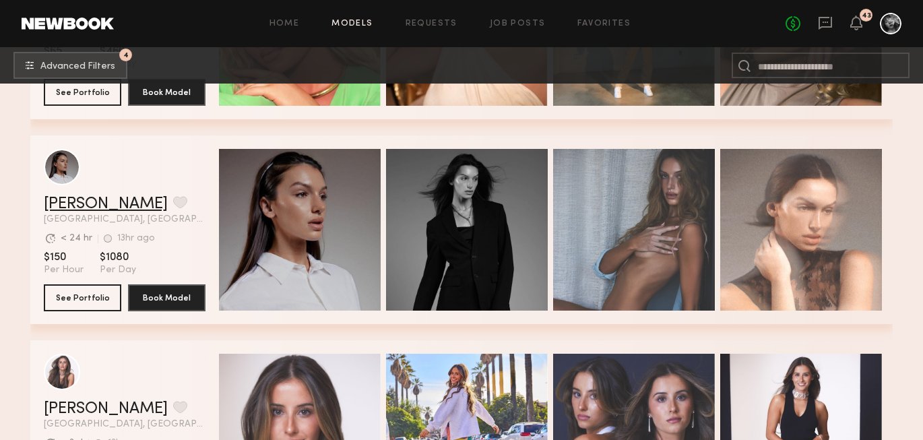
click at [88, 205] on link "Delaney K." at bounding box center [106, 204] width 124 height 16
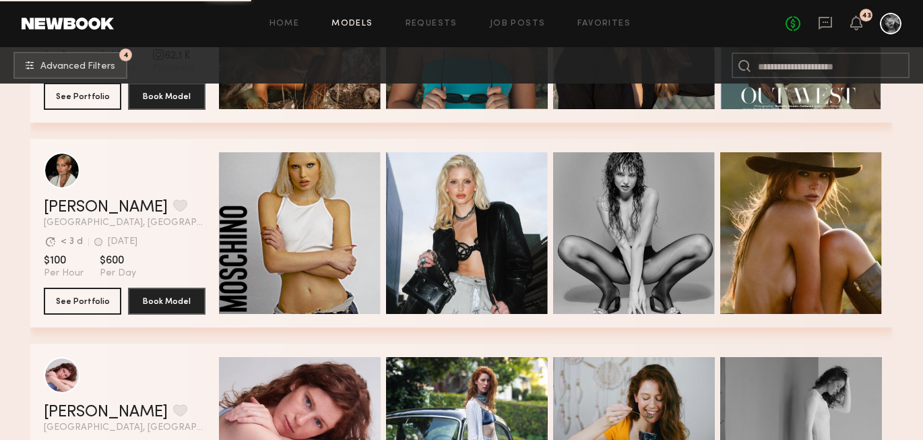
scroll to position [36444, 0]
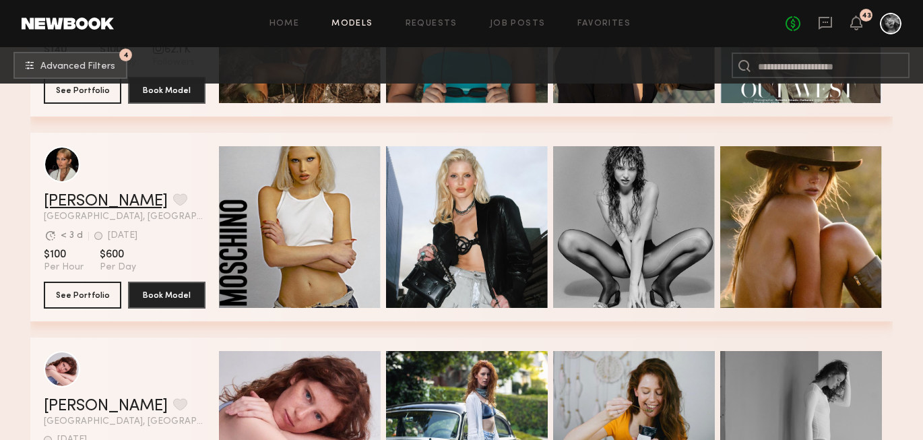
click at [90, 197] on link "[PERSON_NAME]" at bounding box center [106, 201] width 124 height 16
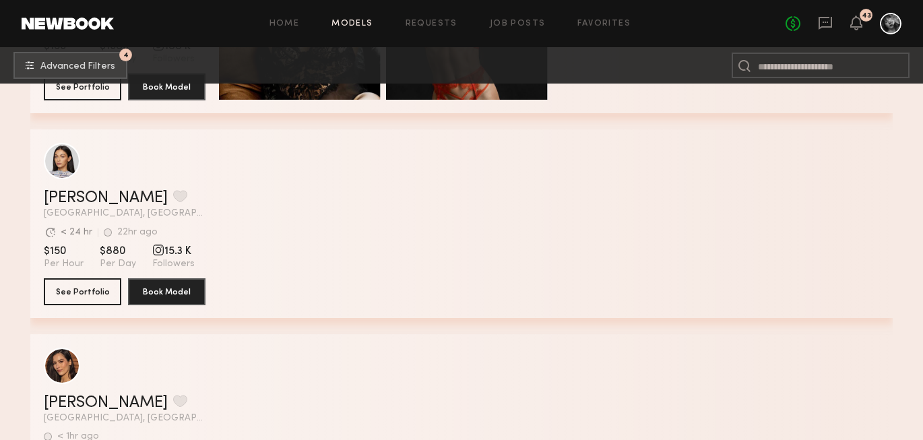
scroll to position [43260, 0]
